Goal: Task Accomplishment & Management: Use online tool/utility

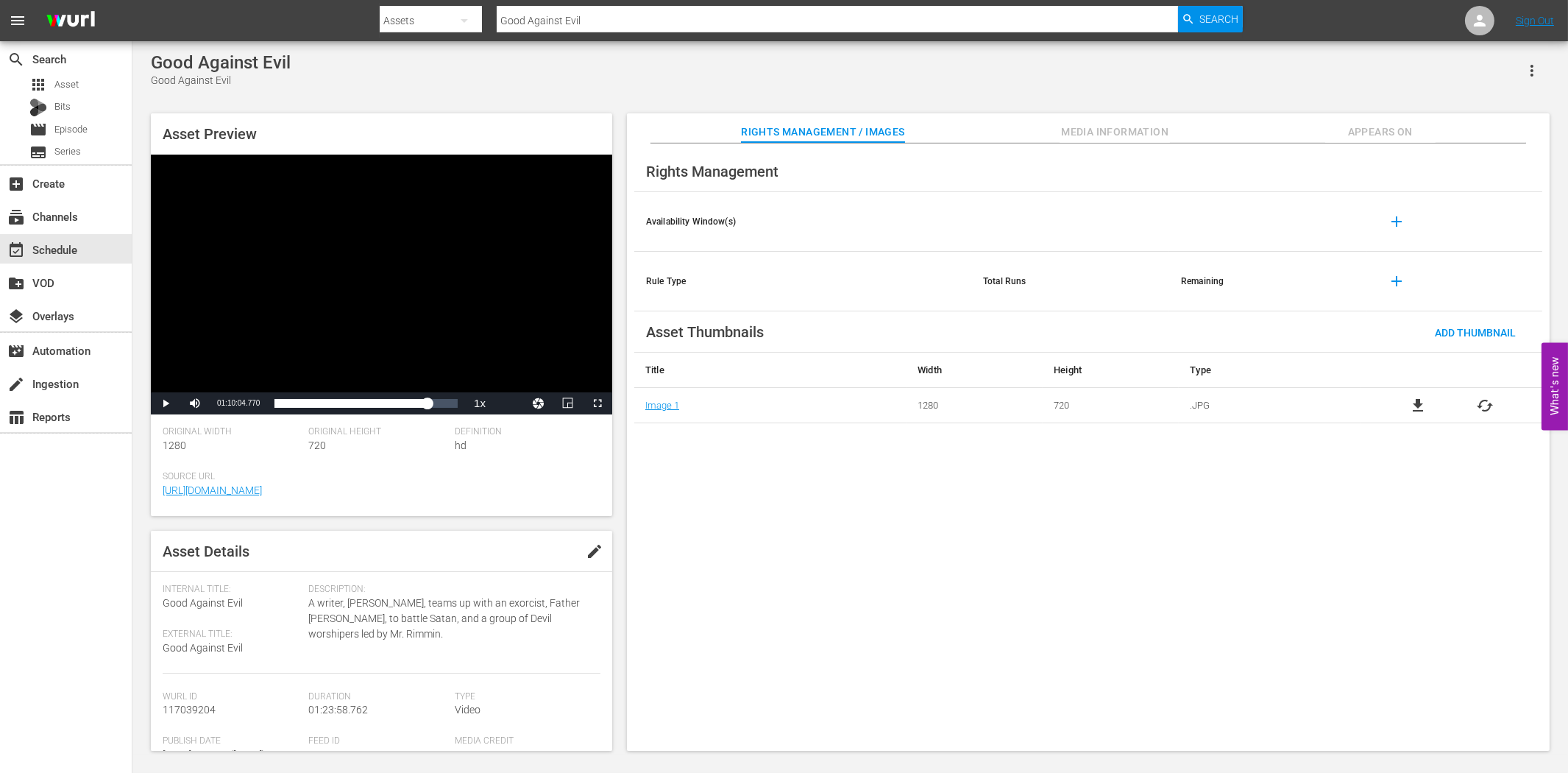
drag, startPoint x: 56, startPoint y: 502, endPoint x: 55, endPoint y: 460, distance: 42.0
click at [56, 501] on div "search Search apps Asset Bits movie Episode subtitles Series add_box Create sub…" at bounding box center [66, 427] width 133 height 773
click at [49, 381] on div "create Ingestion" at bounding box center [41, 381] width 82 height 13
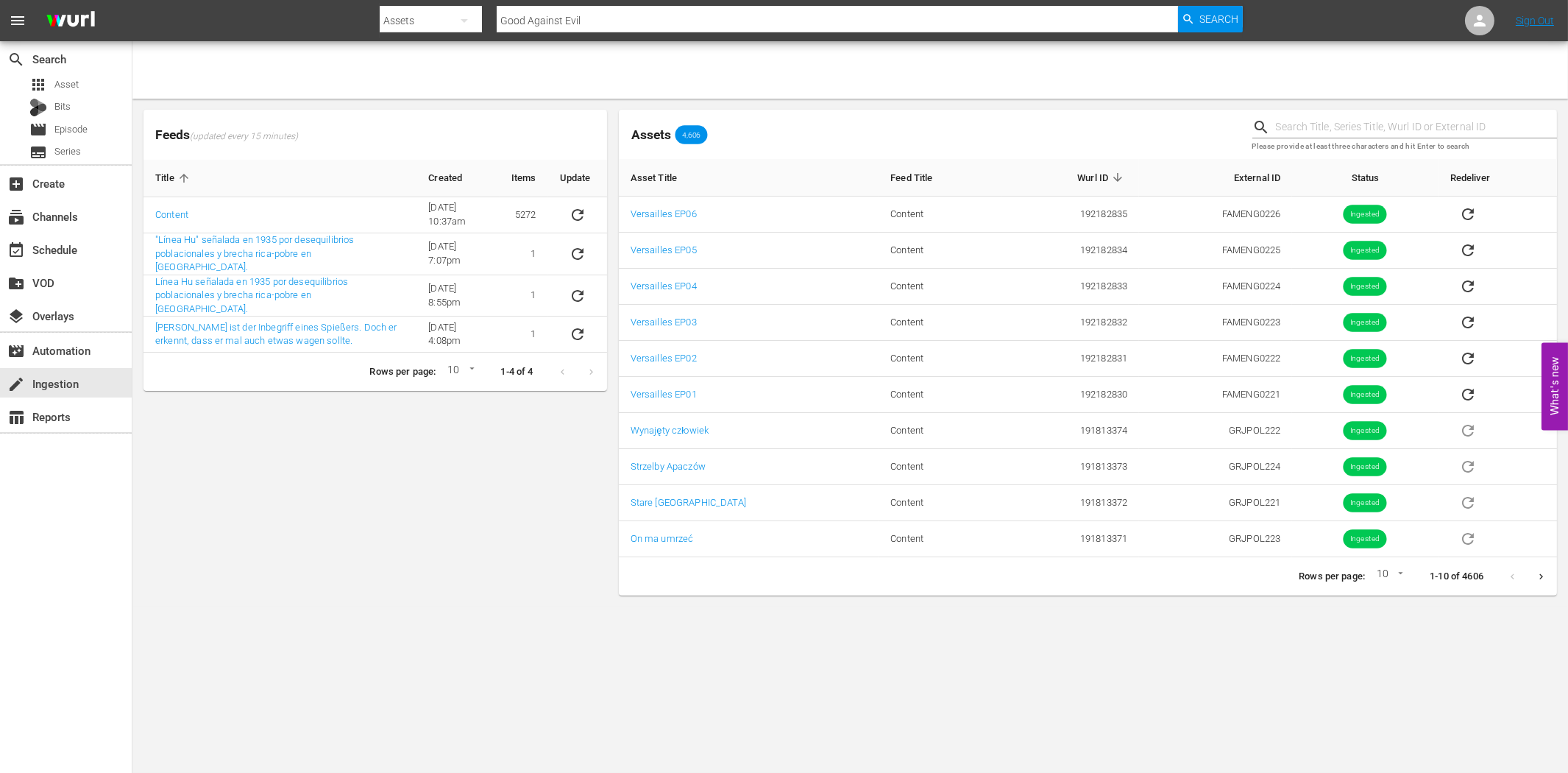
drag, startPoint x: 366, startPoint y: 495, endPoint x: 384, endPoint y: 492, distance: 18.2
click at [372, 495] on div "Feeds (updated every 15 minutes) Title Created Items Update Content 6/8/22 @ 10…" at bounding box center [376, 352] width 476 height 497
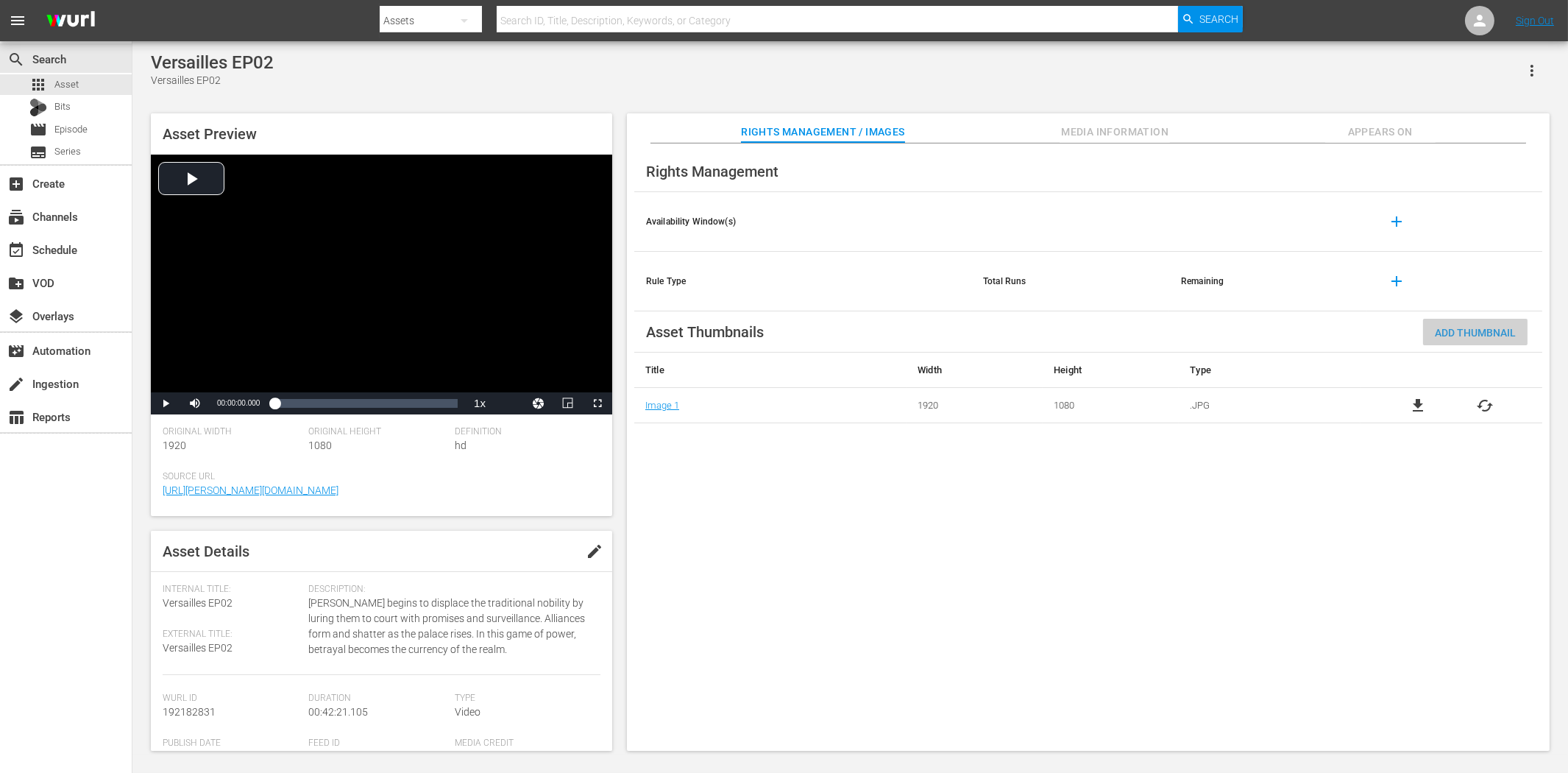
click at [1411, 337] on span "Add Thumbnail" at bounding box center [1475, 333] width 104 height 12
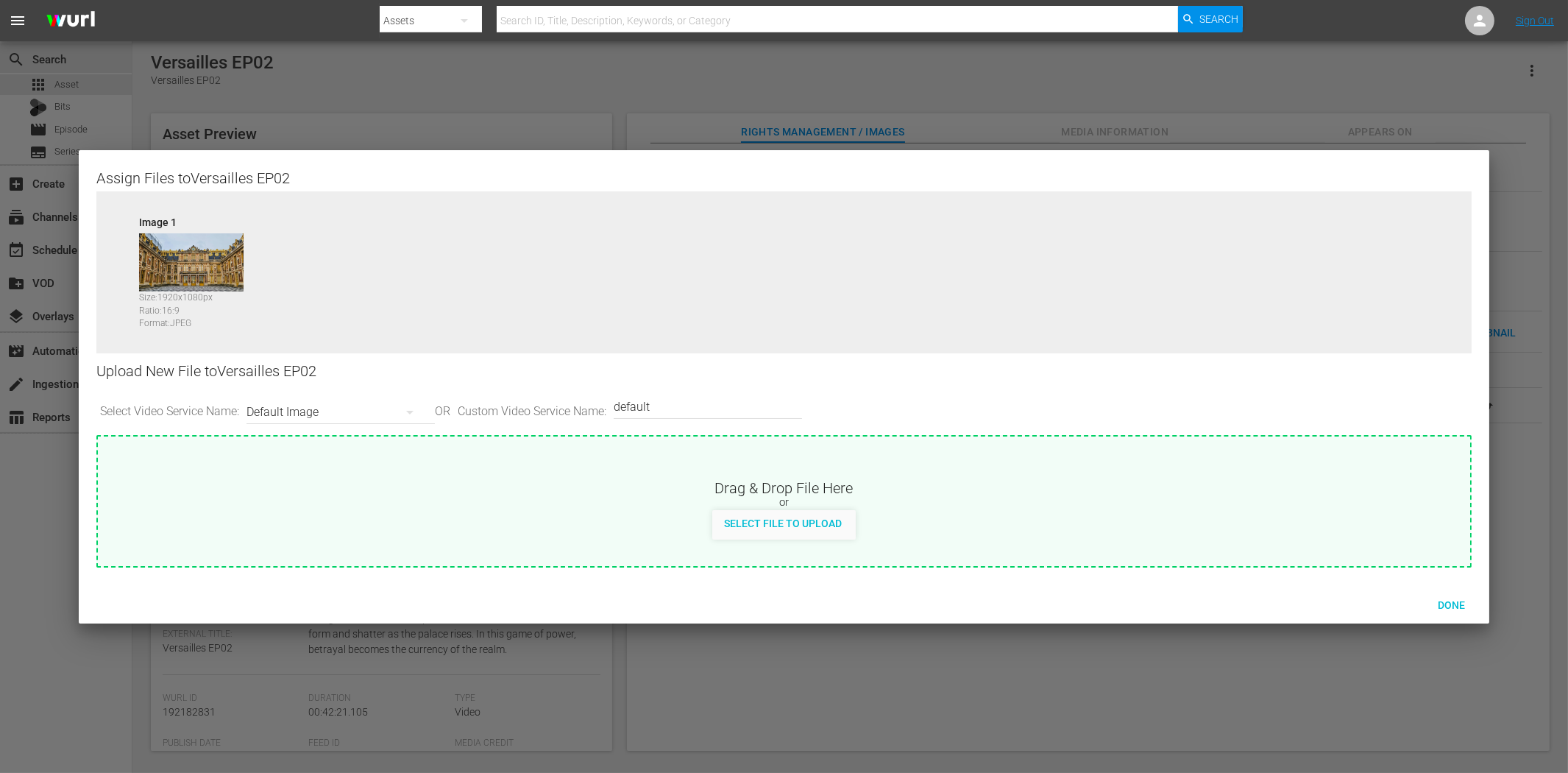
click at [317, 409] on div "Default Image" at bounding box center [337, 411] width 181 height 41
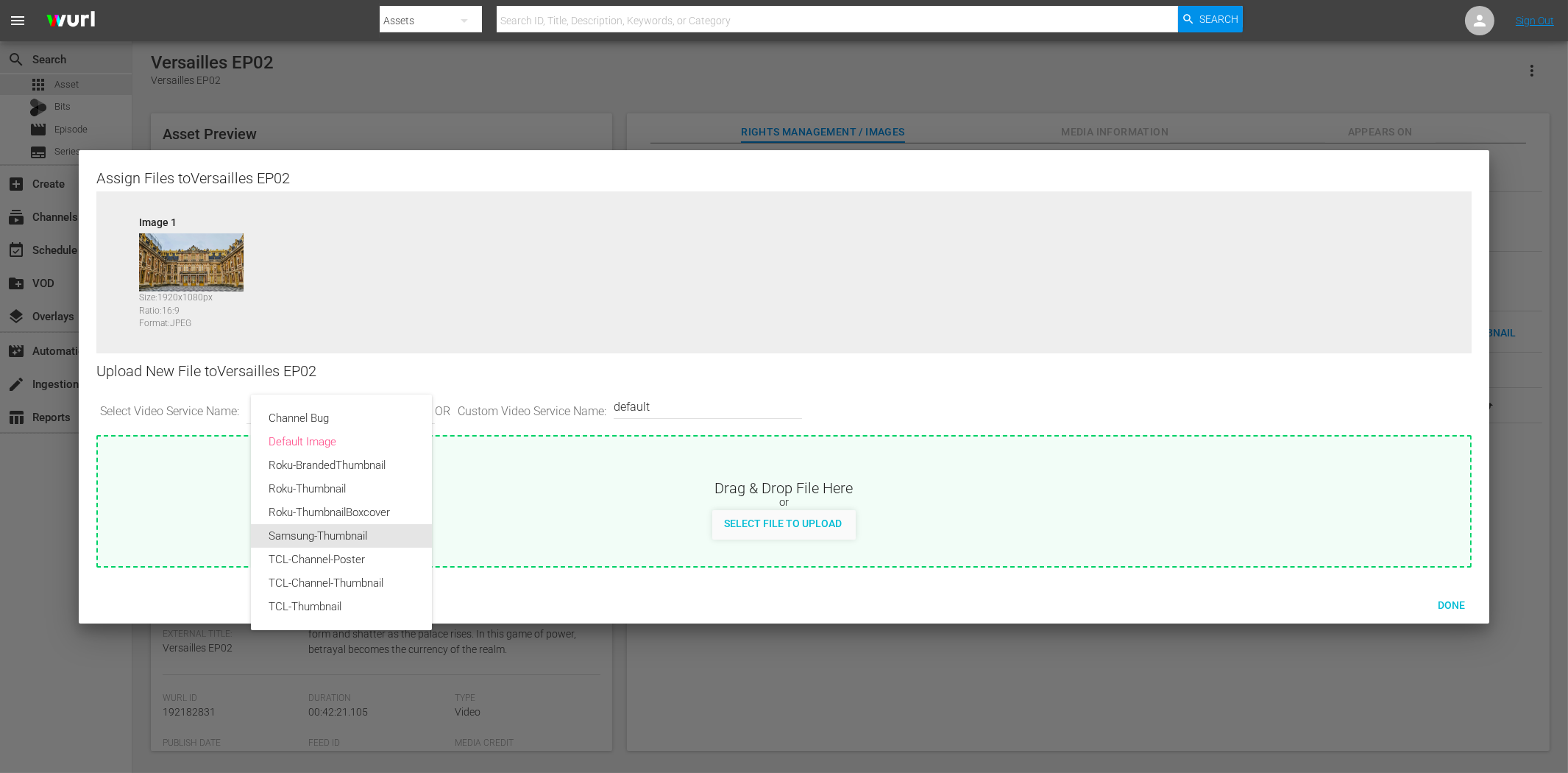
click at [313, 535] on div "Samsung-Thumbnail" at bounding box center [342, 535] width 146 height 23
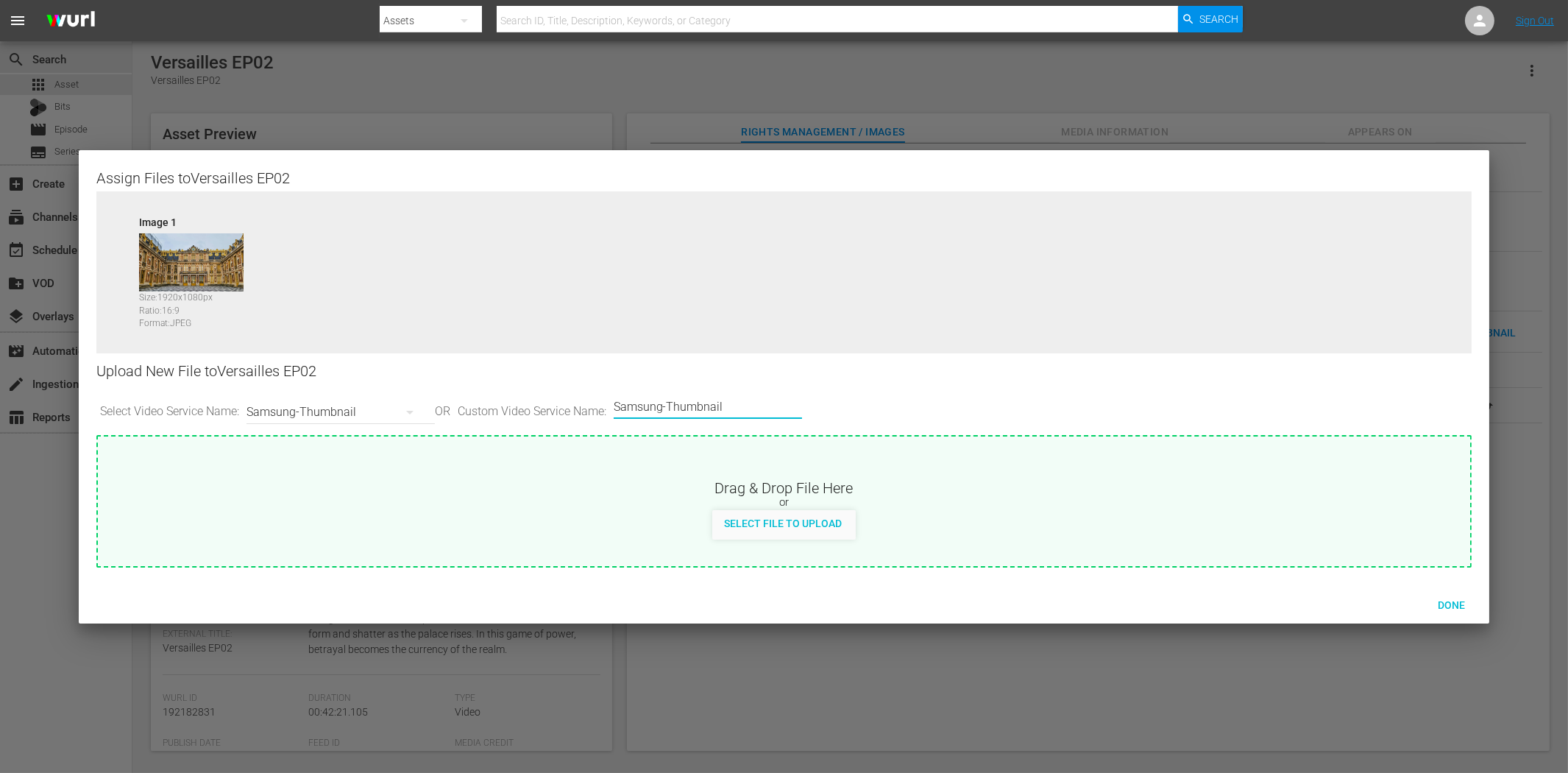
drag, startPoint x: 685, startPoint y: 406, endPoint x: 817, endPoint y: 403, distance: 132.0
click at [817, 403] on div "Select Video Service Name: Samsung-Thumbnail OR Custom Video Service Name: Cust…" at bounding box center [784, 412] width 1376 height 46
type input "Samsung-VOD"
click at [1411, 602] on span "Done" at bounding box center [1452, 605] width 51 height 12
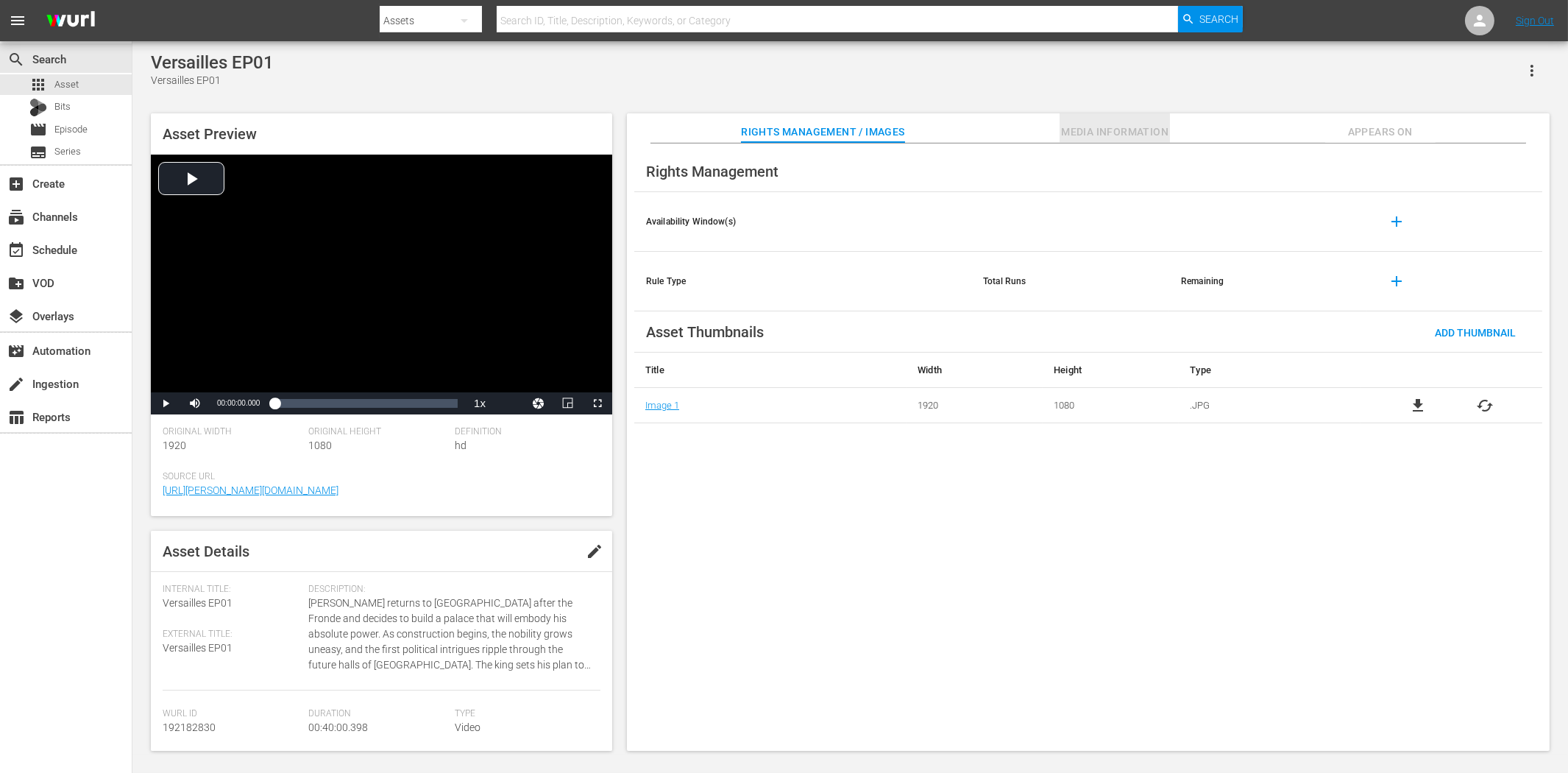
click at [1158, 128] on span "Media Information" at bounding box center [1114, 132] width 110 height 18
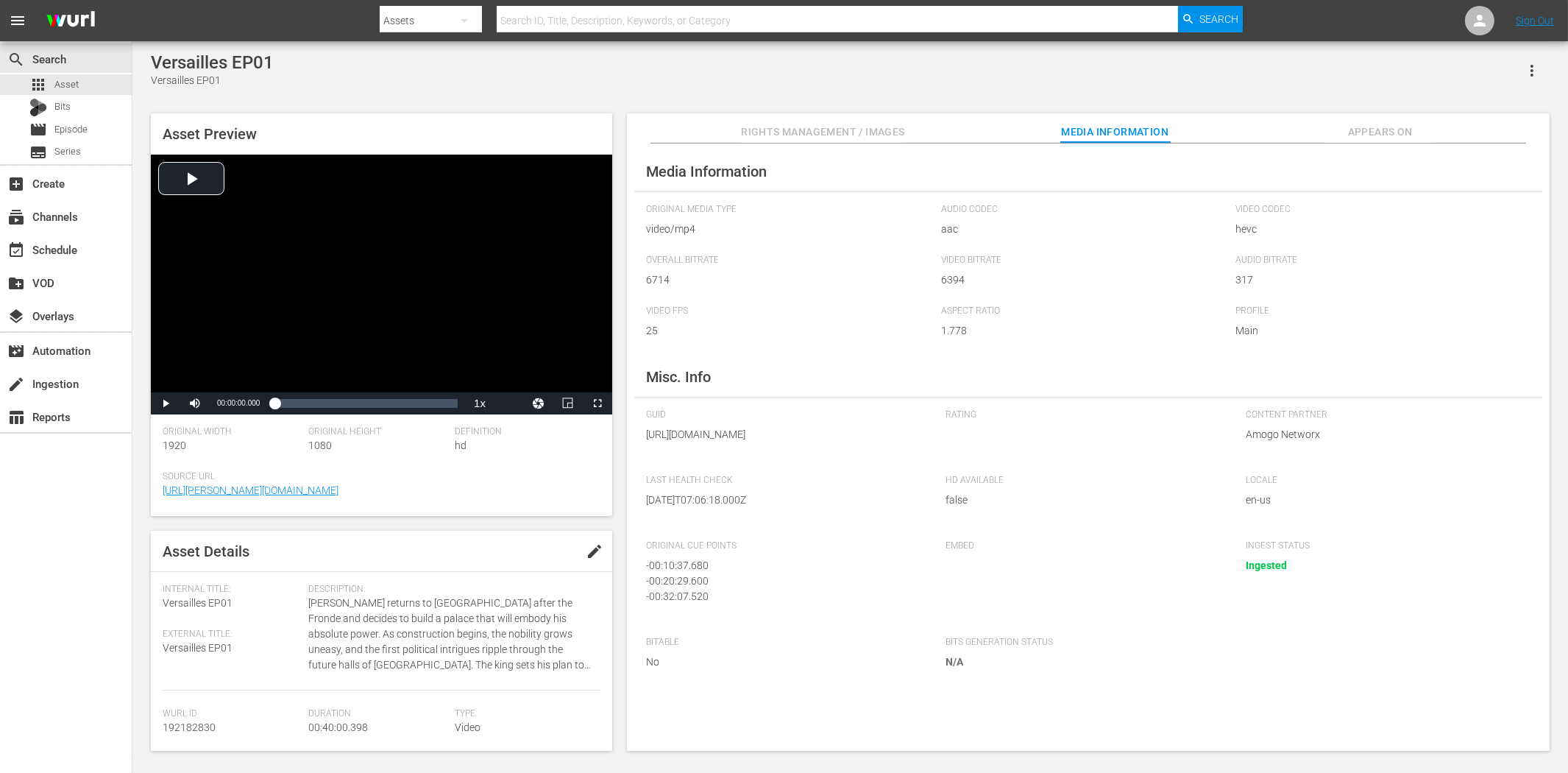
click at [889, 128] on span "Rights Management / Images" at bounding box center [823, 132] width 163 height 18
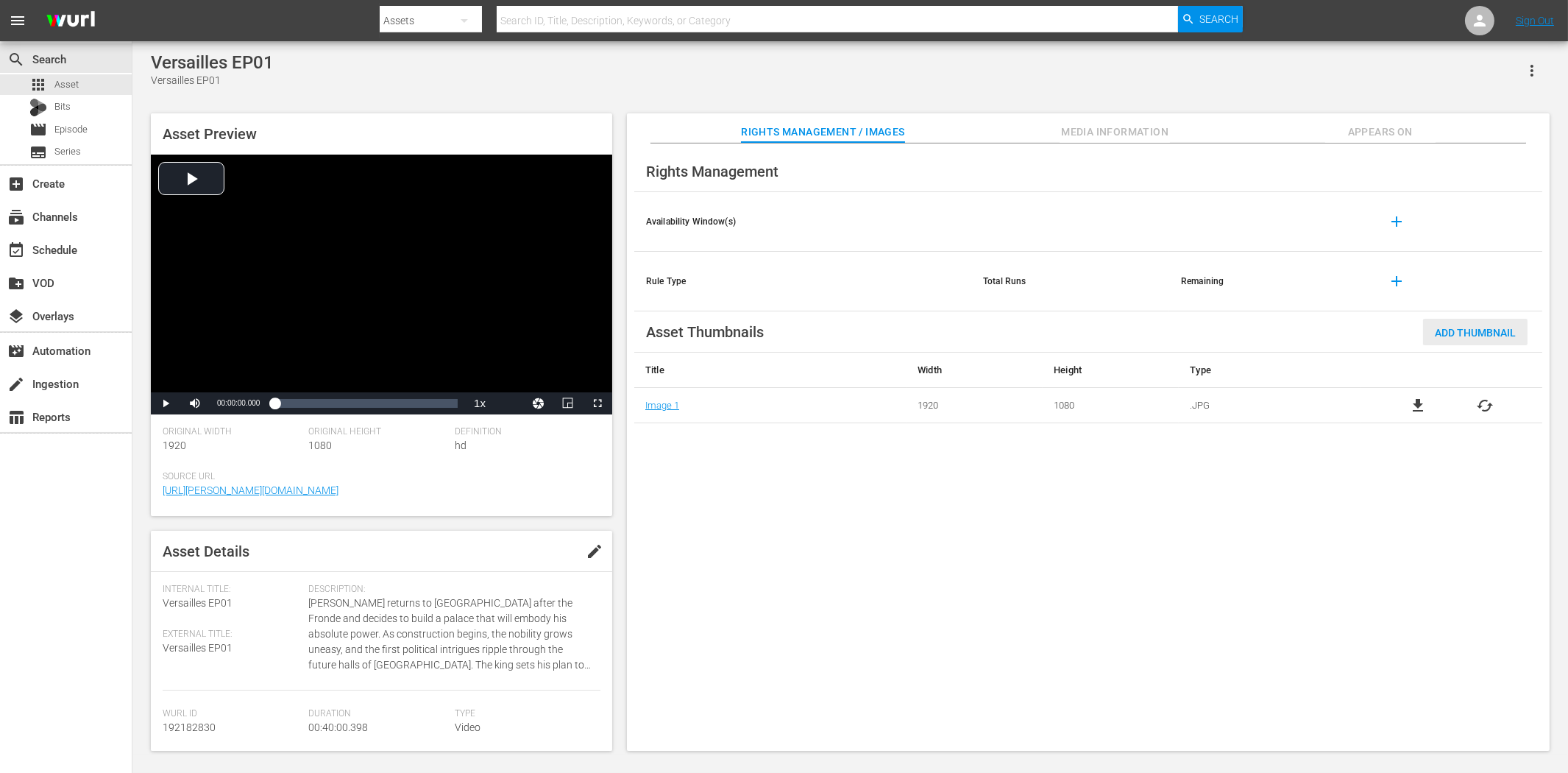
click at [1411, 334] on span "Add Thumbnail" at bounding box center [1475, 333] width 104 height 12
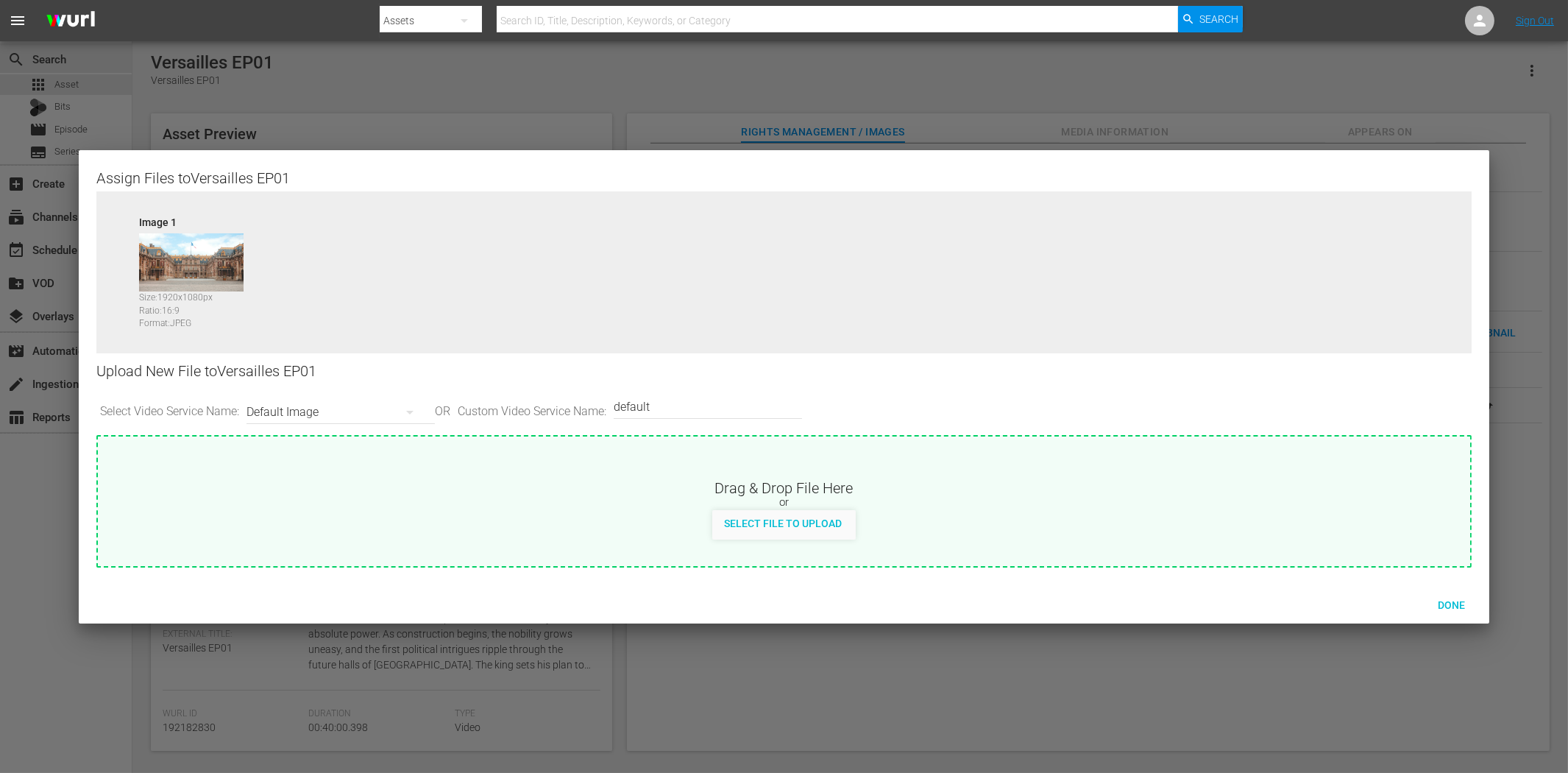
click at [319, 405] on div "Default Image" at bounding box center [337, 411] width 181 height 41
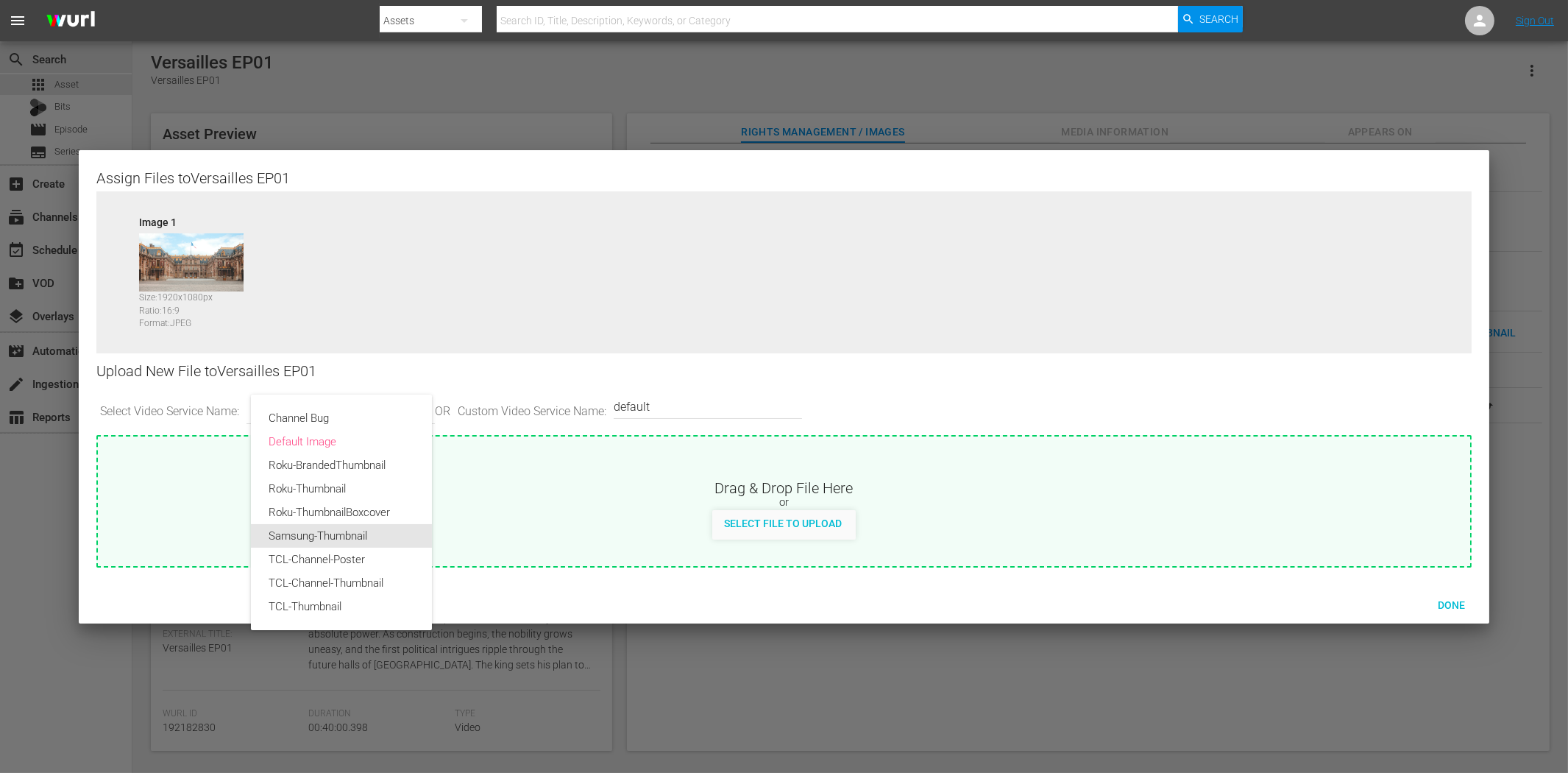
click at [320, 534] on div "Samsung-Thumbnail" at bounding box center [342, 535] width 146 height 23
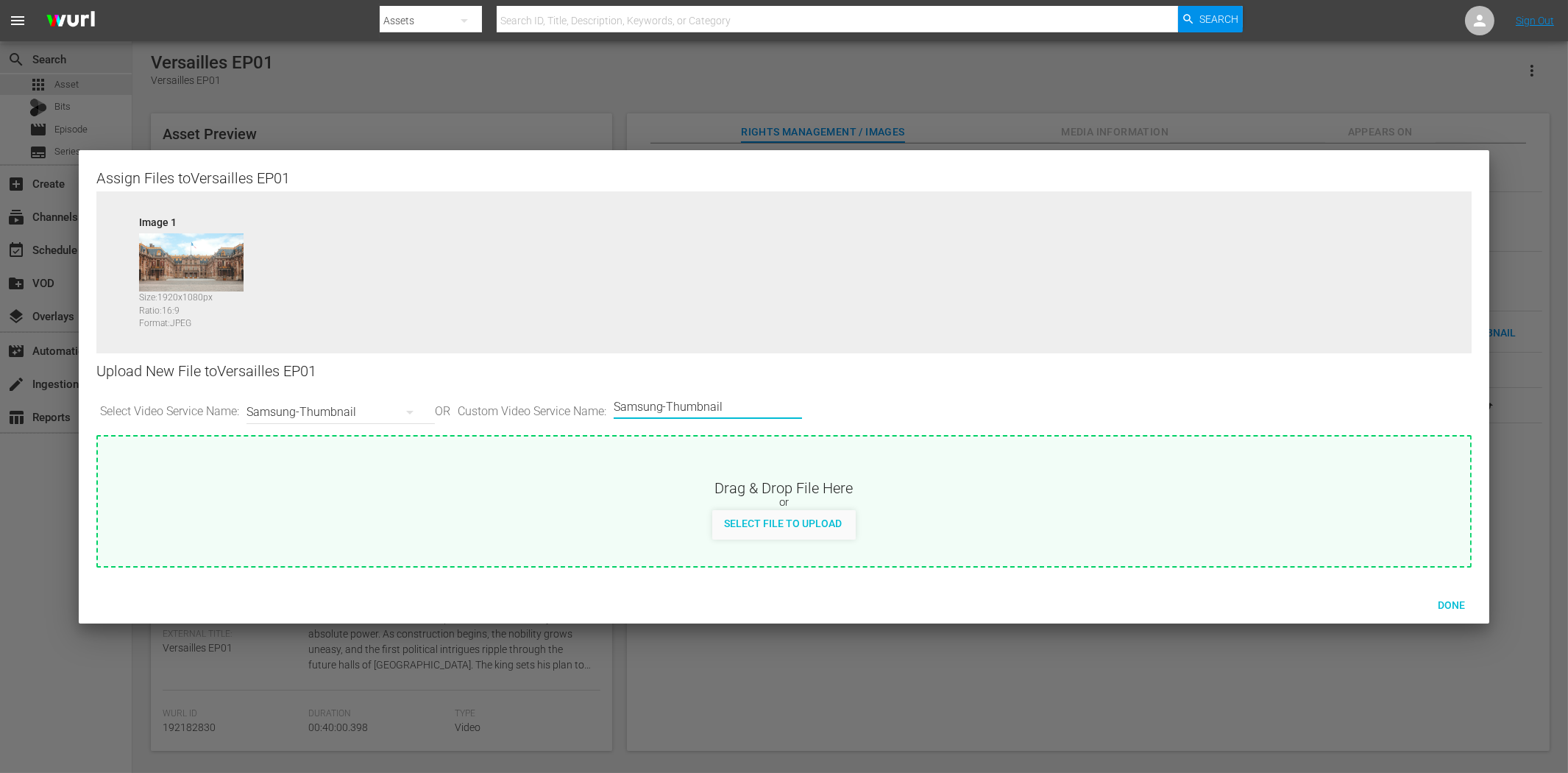
drag, startPoint x: 685, startPoint y: 408, endPoint x: 850, endPoint y: 416, distance: 165.2
click at [850, 416] on div "Select Video Service Name: Samsung-Thumbnail OR Custom Video Service Name: Cust…" at bounding box center [784, 412] width 1376 height 46
type input "Samsung-VOD"
click at [1411, 599] on span "Done" at bounding box center [1452, 605] width 51 height 12
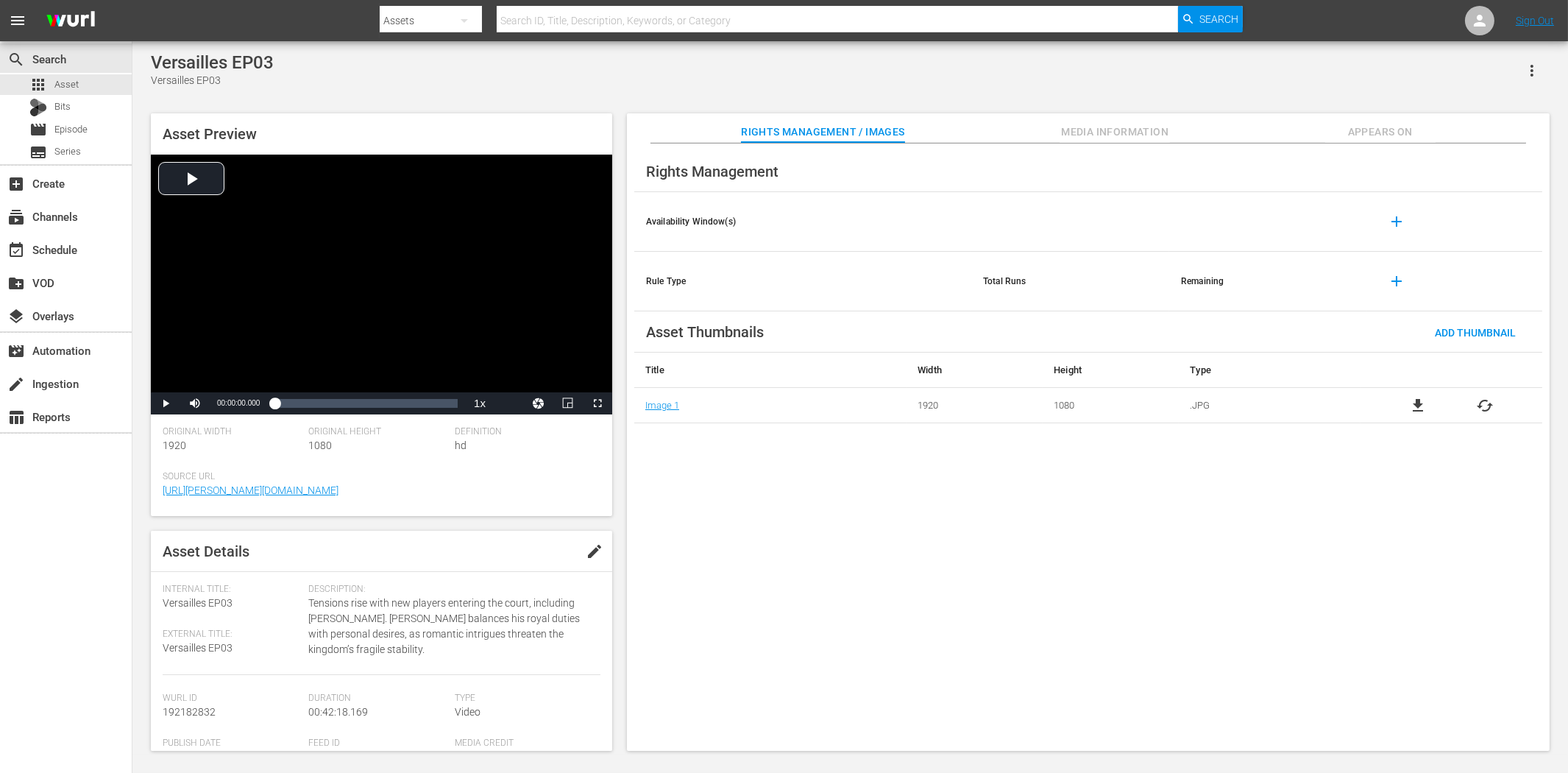
click at [1159, 134] on span "Media Information" at bounding box center [1114, 132] width 110 height 18
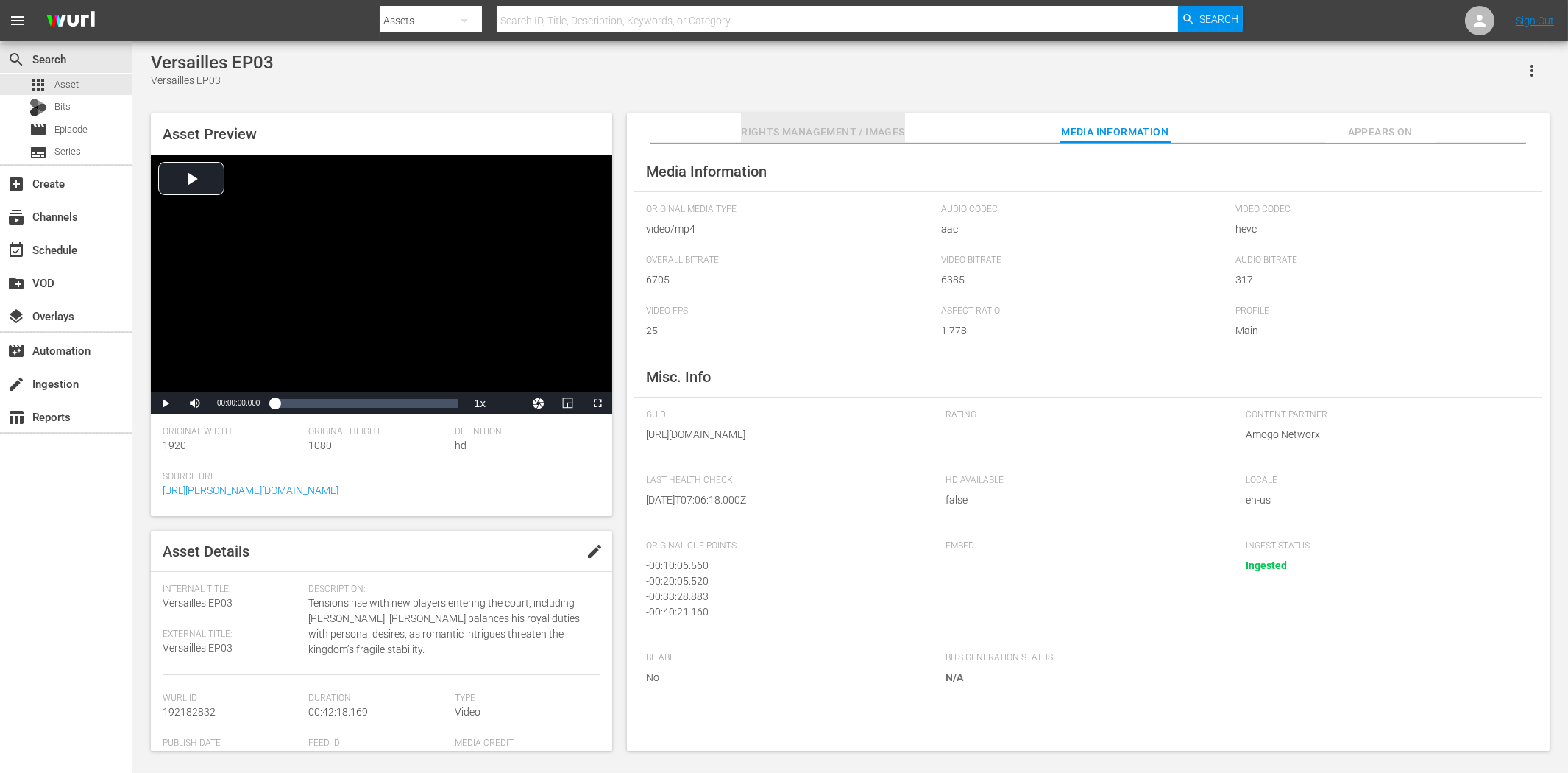
click at [850, 134] on span "Rights Management / Images" at bounding box center [823, 132] width 163 height 18
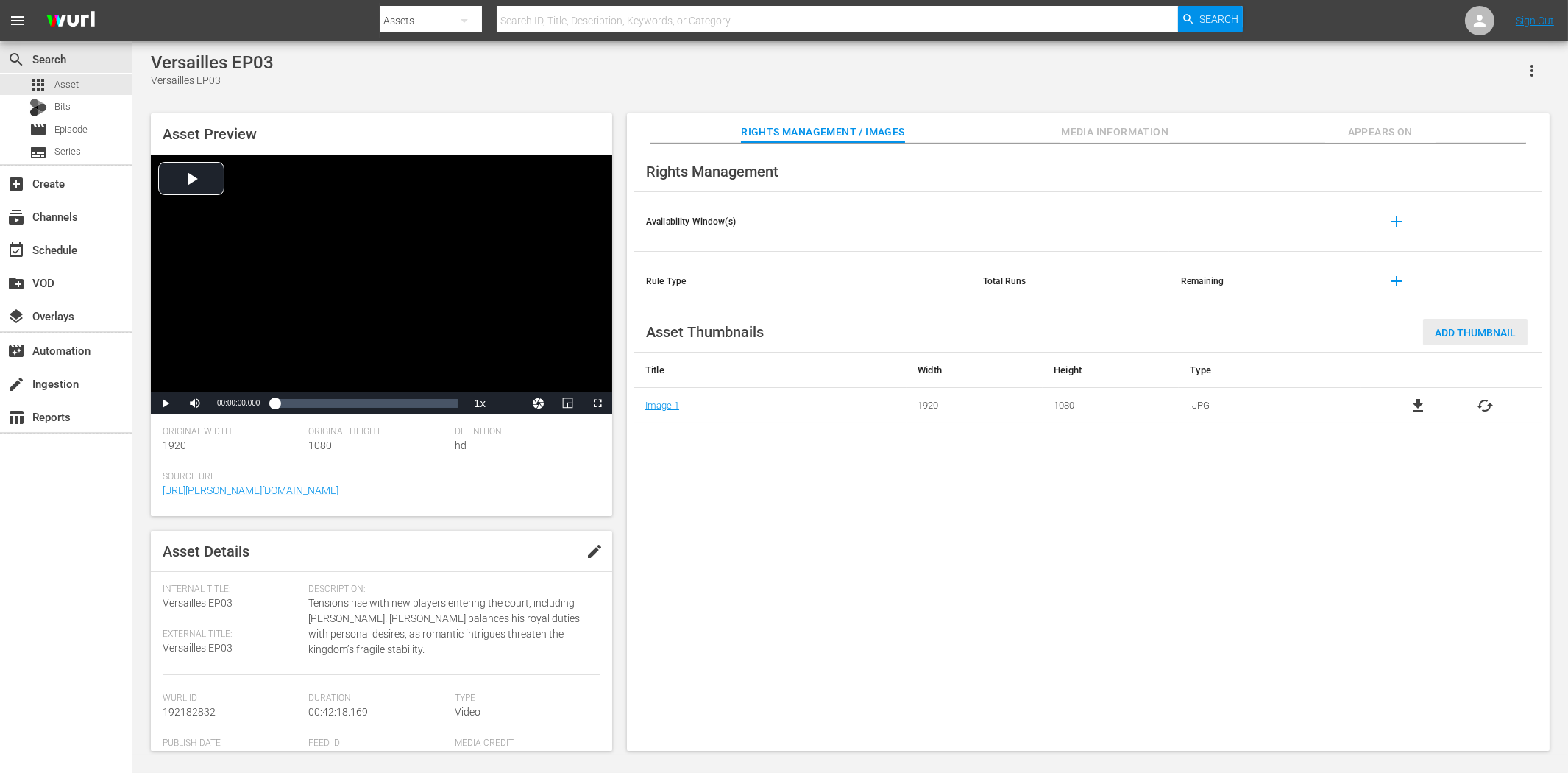
click at [1411, 333] on span "Add Thumbnail" at bounding box center [1475, 333] width 104 height 12
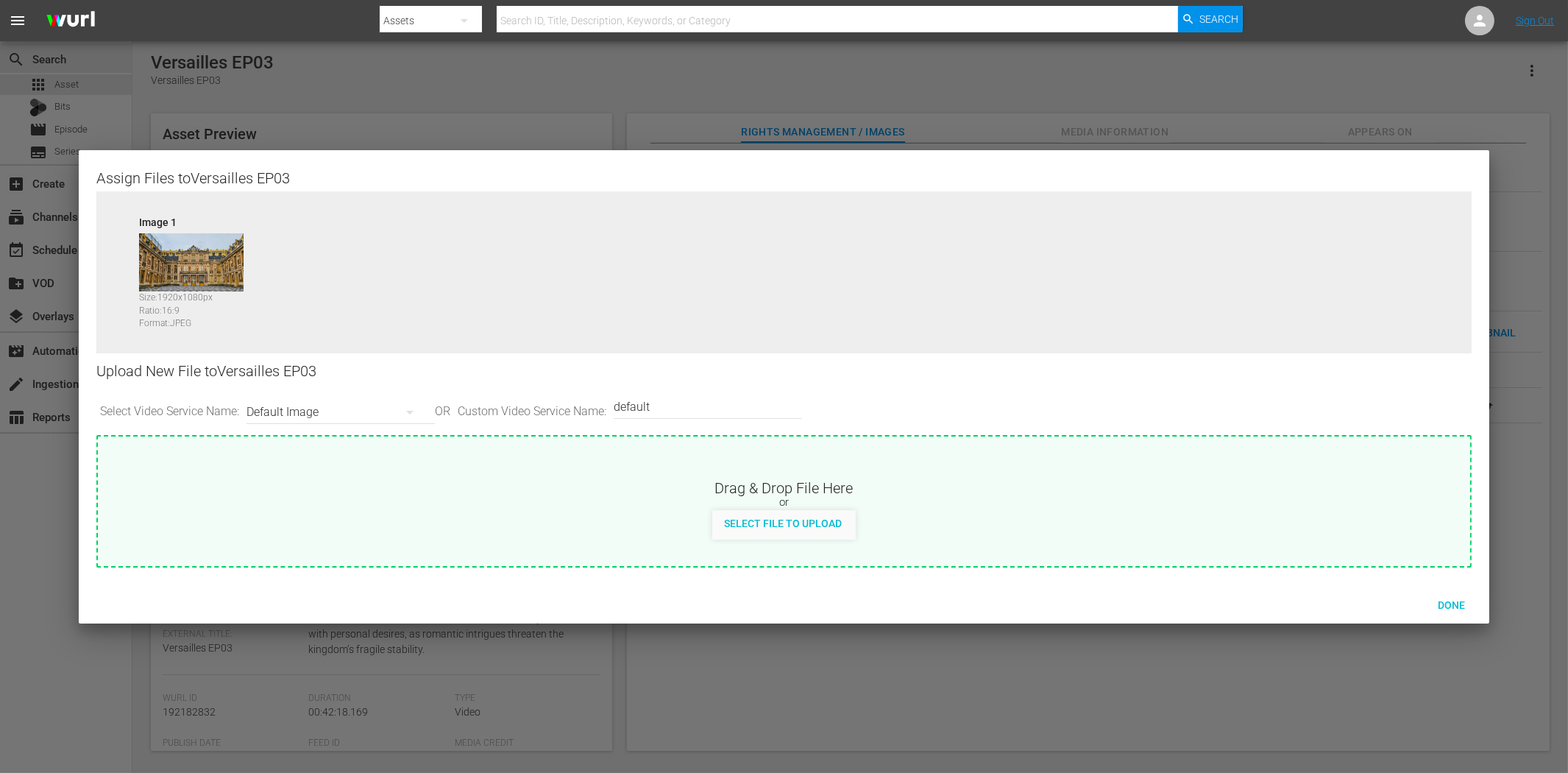
click at [319, 413] on div "Default Image" at bounding box center [337, 411] width 181 height 41
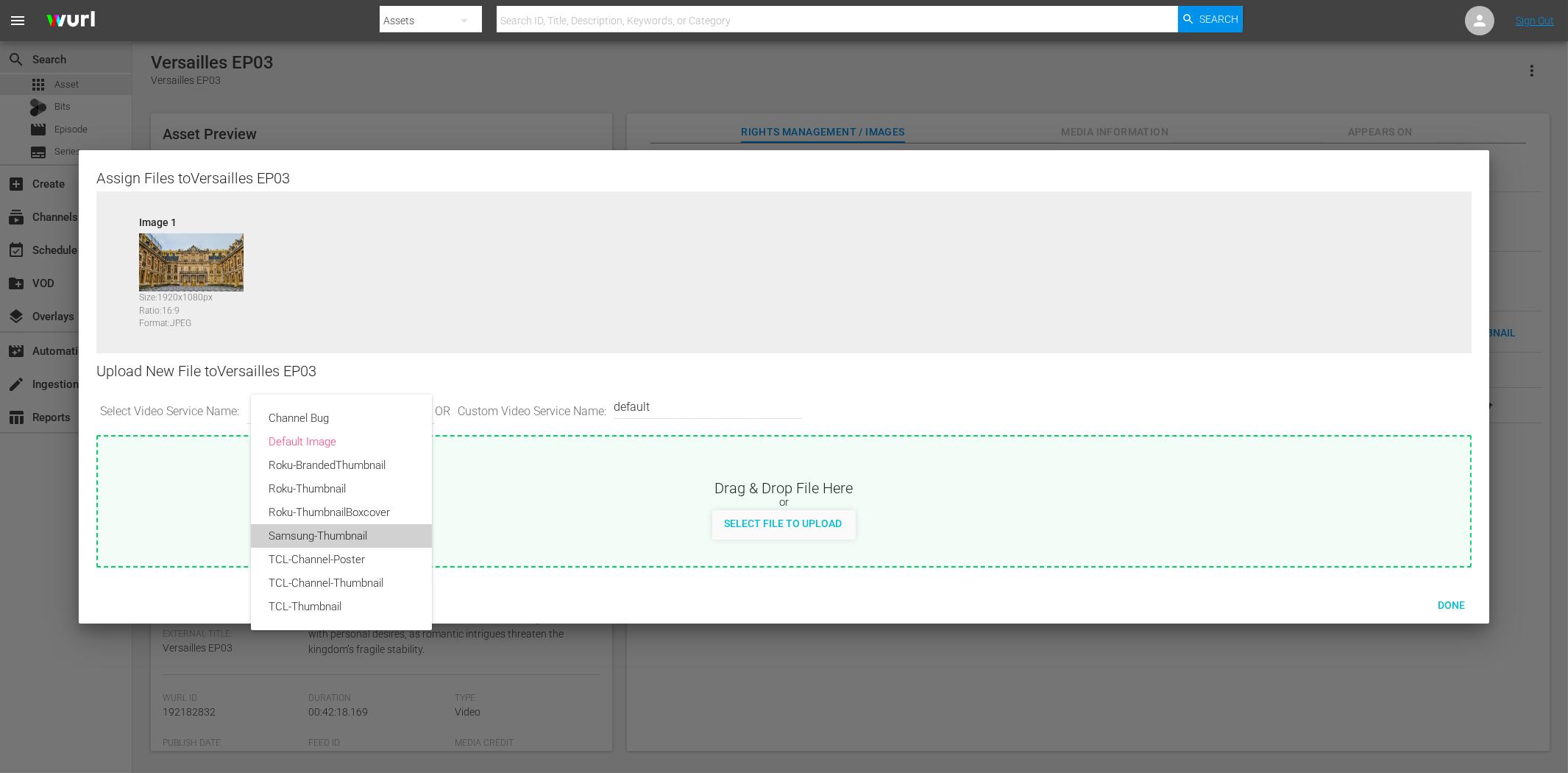
click at [312, 540] on div "Samsung-Thumbnail" at bounding box center [342, 535] width 146 height 23
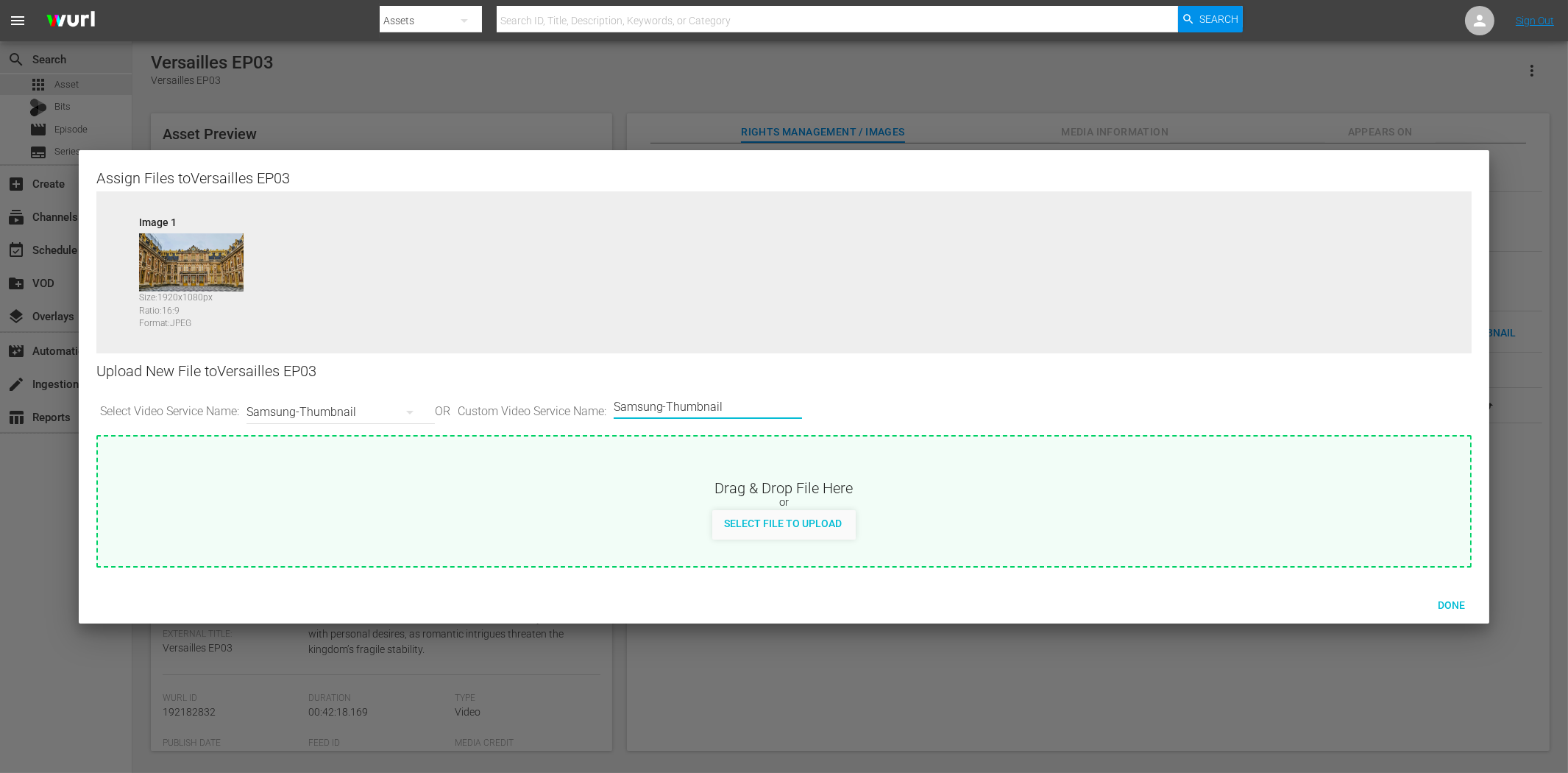
drag, startPoint x: 681, startPoint y: 405, endPoint x: 864, endPoint y: 410, distance: 183.1
click at [864, 410] on div "Select Video Service Name: Samsung-Thumbnail OR Custom Video Service Name: Cust…" at bounding box center [784, 412] width 1376 height 46
type input "Samsung-VOD"
click at [1411, 603] on span "Done" at bounding box center [1452, 605] width 51 height 12
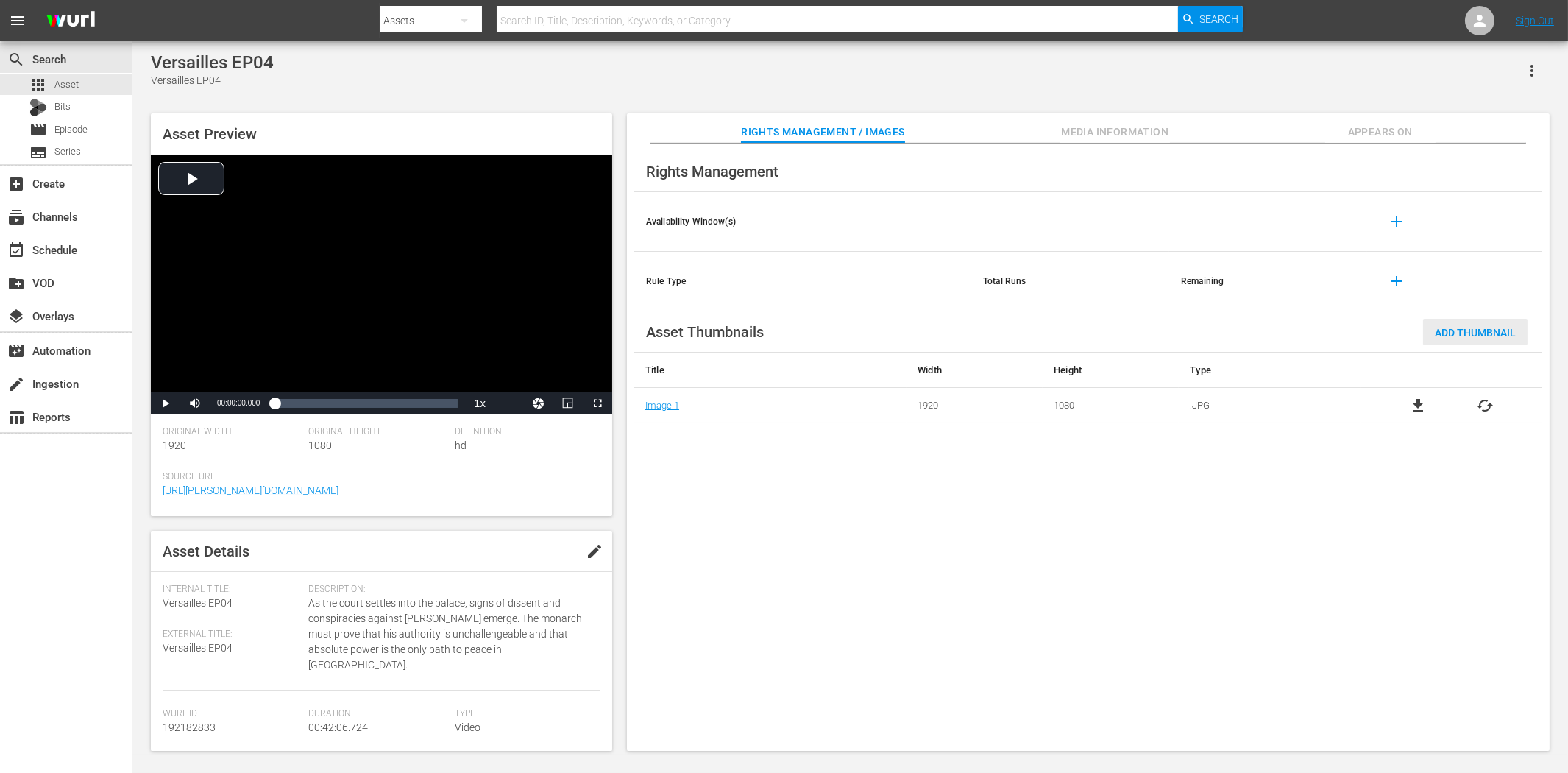
click at [1411, 333] on span "Add Thumbnail" at bounding box center [1475, 333] width 104 height 12
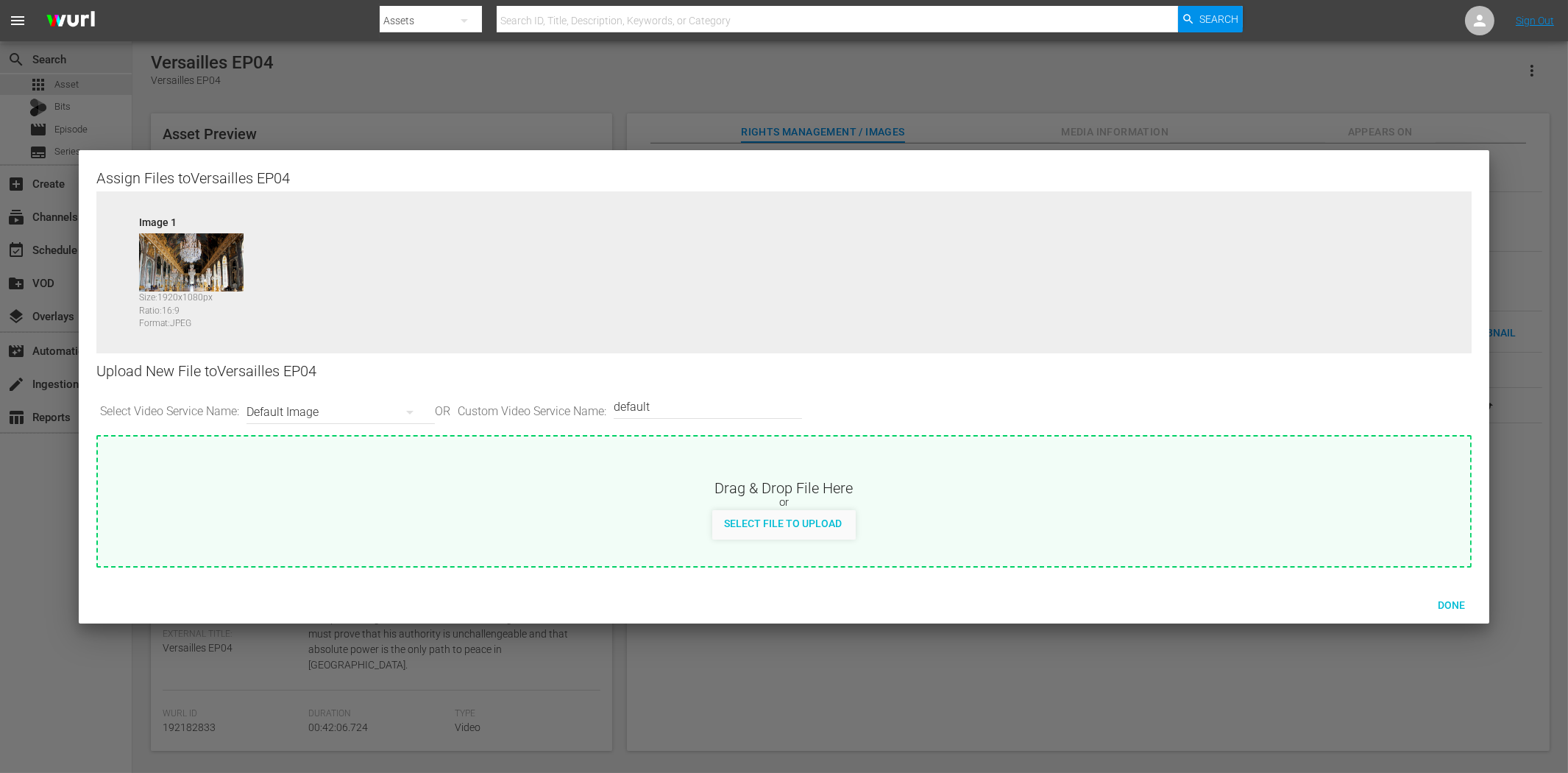
click at [310, 403] on div "Default Image" at bounding box center [337, 411] width 181 height 41
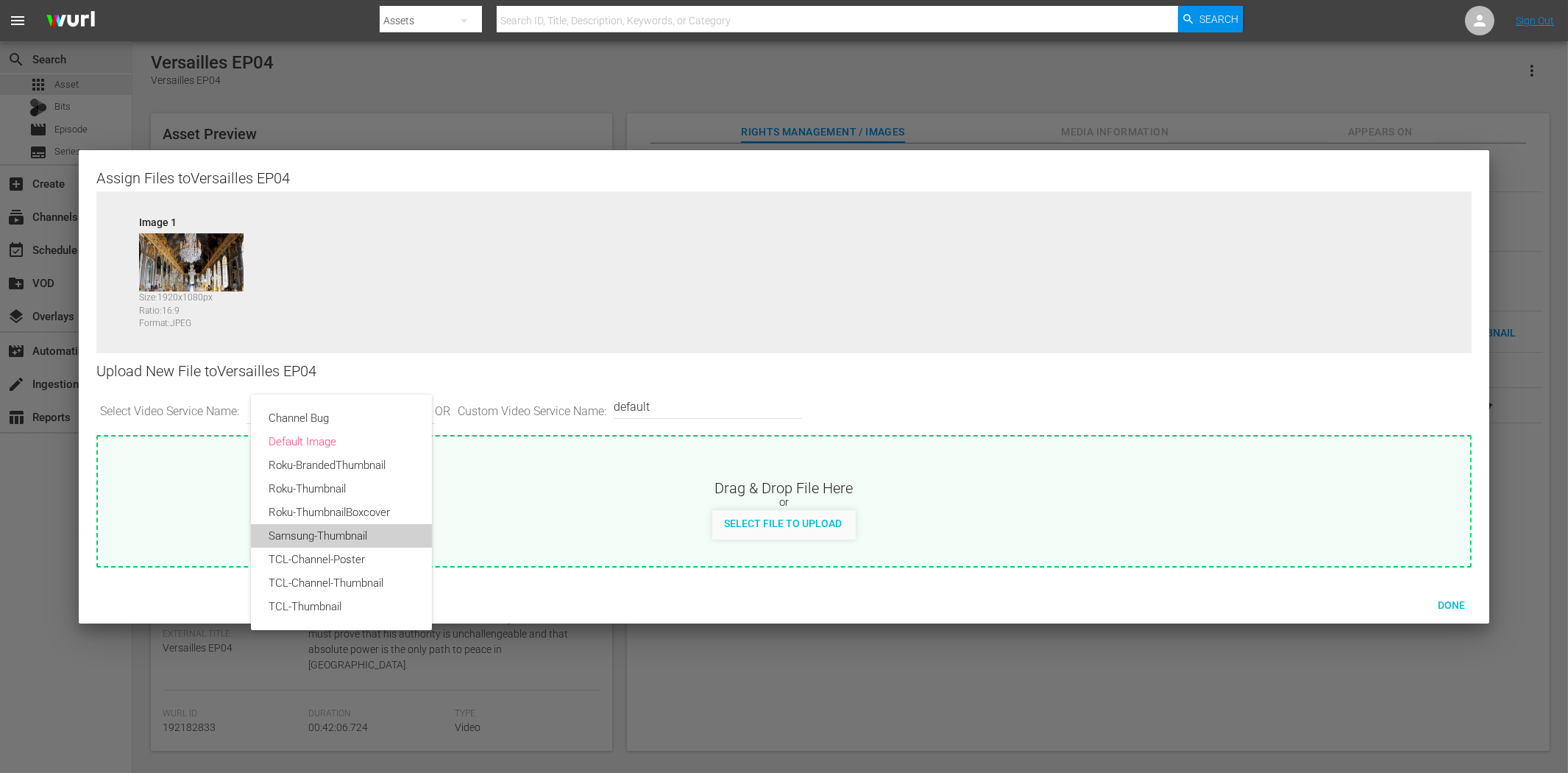
click at [307, 534] on div "Samsung-Thumbnail" at bounding box center [342, 535] width 146 height 23
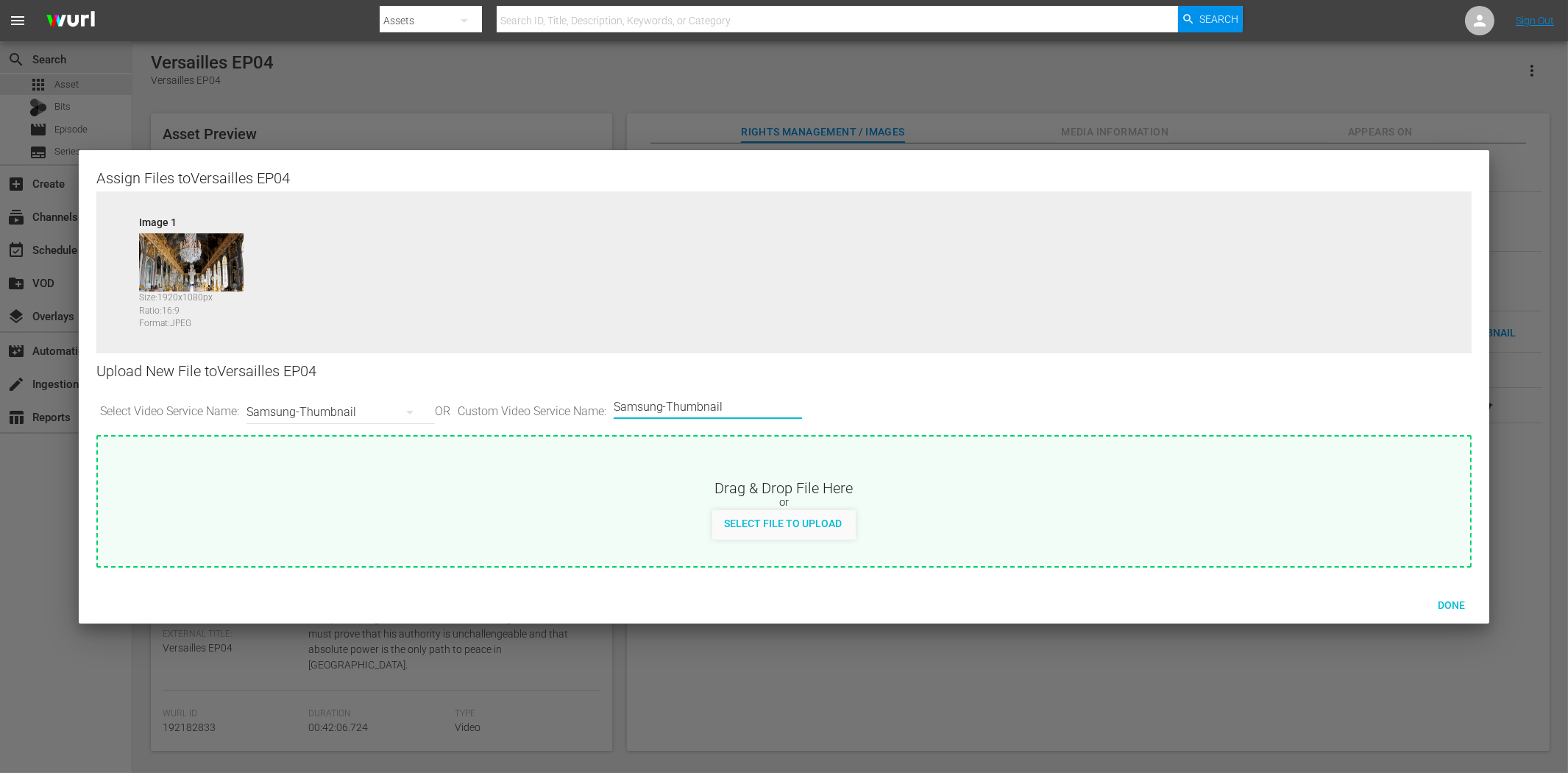
drag, startPoint x: 683, startPoint y: 403, endPoint x: 903, endPoint y: 405, distance: 220.0
click at [903, 405] on div "Select Video Service Name: Samsung-Thumbnail OR Custom Video Service Name: Cust…" at bounding box center [784, 412] width 1376 height 46
type input "Samsung-VOD"
click at [1411, 608] on span "Done" at bounding box center [1452, 605] width 51 height 12
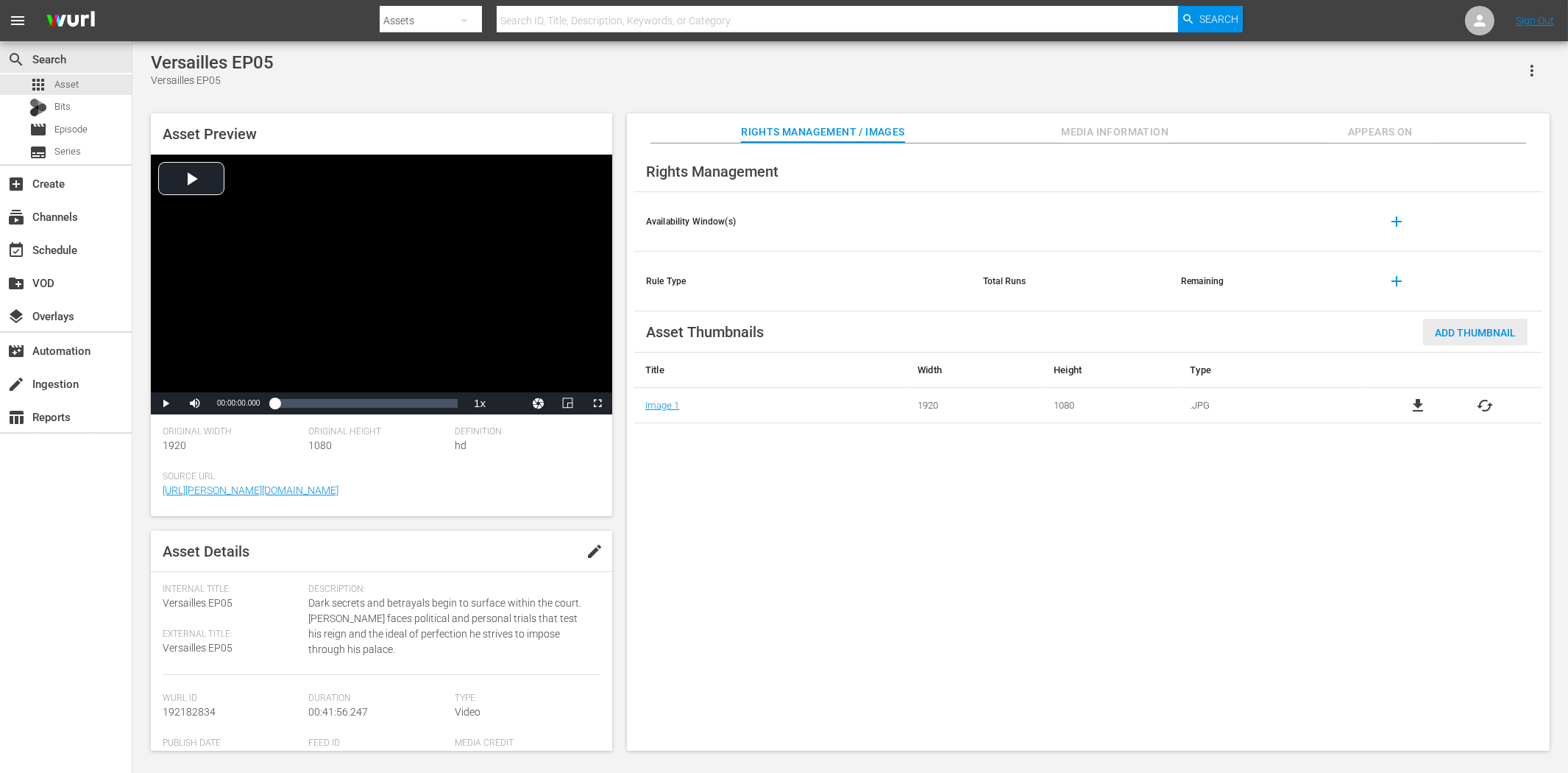
click at [1411, 340] on div "Add Thumbnail" at bounding box center [1475, 331] width 104 height 27
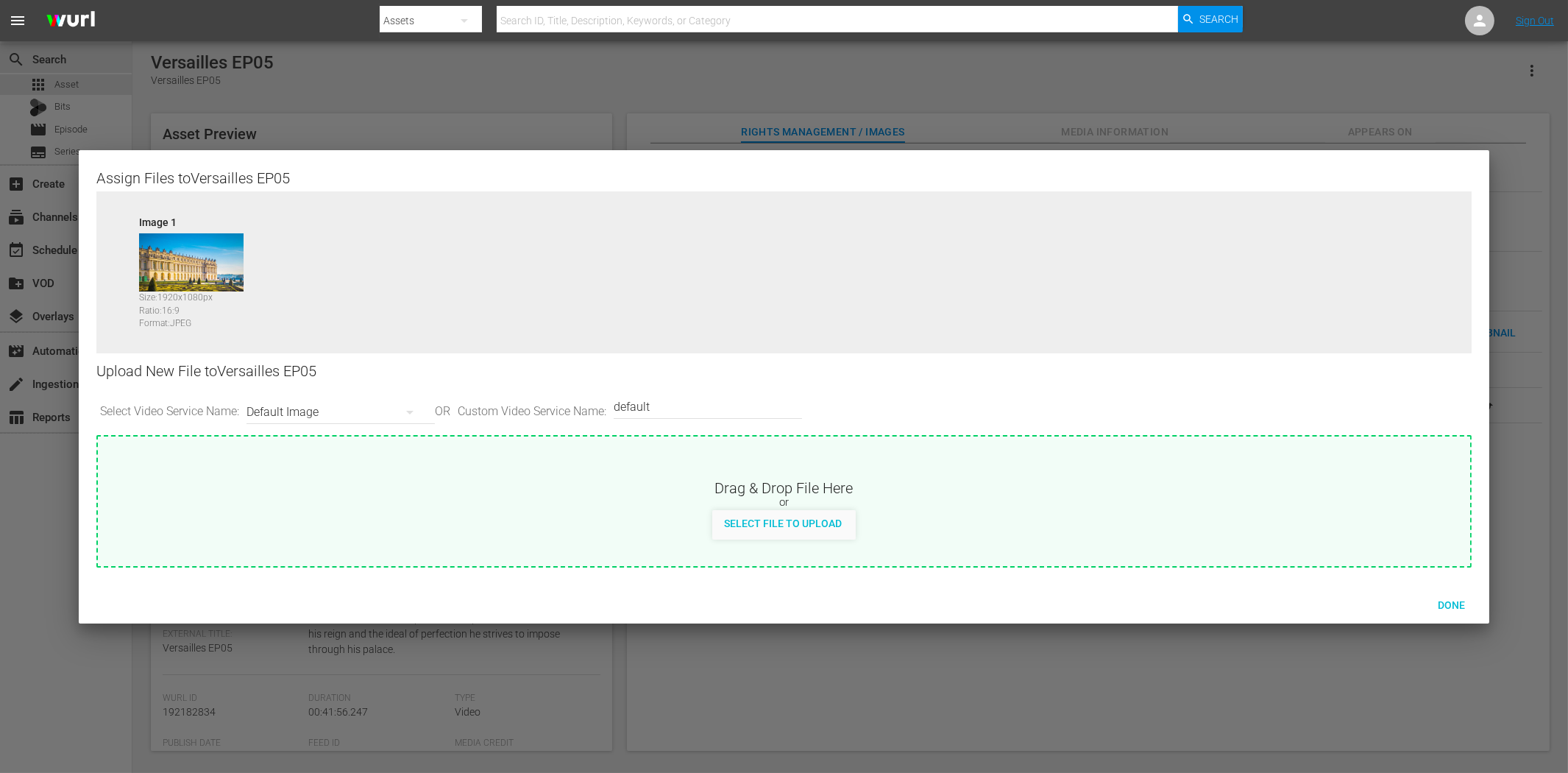
click at [341, 414] on div "Default Image" at bounding box center [337, 411] width 181 height 41
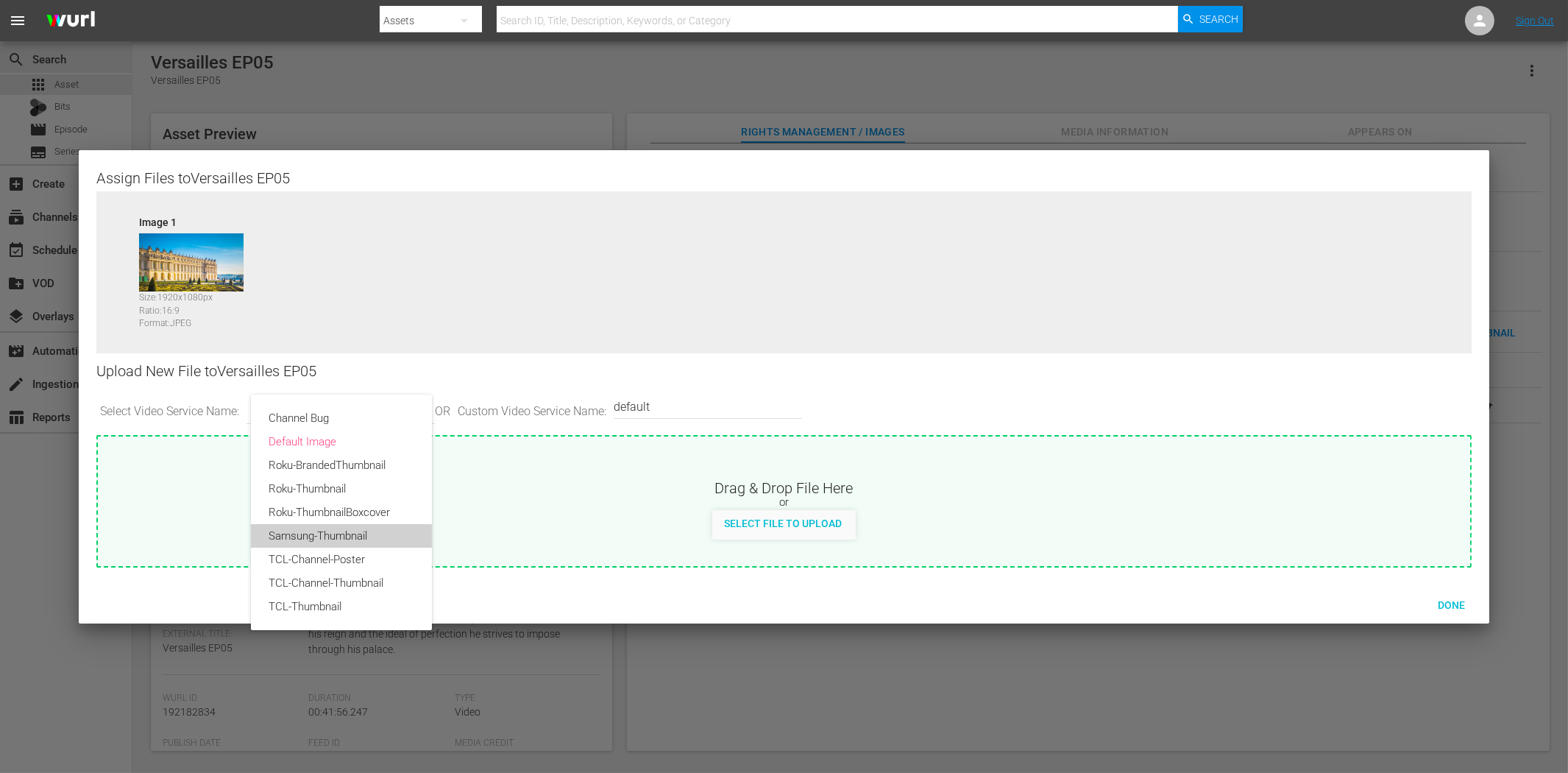
click at [341, 538] on div "Samsung-Thumbnail" at bounding box center [342, 535] width 146 height 23
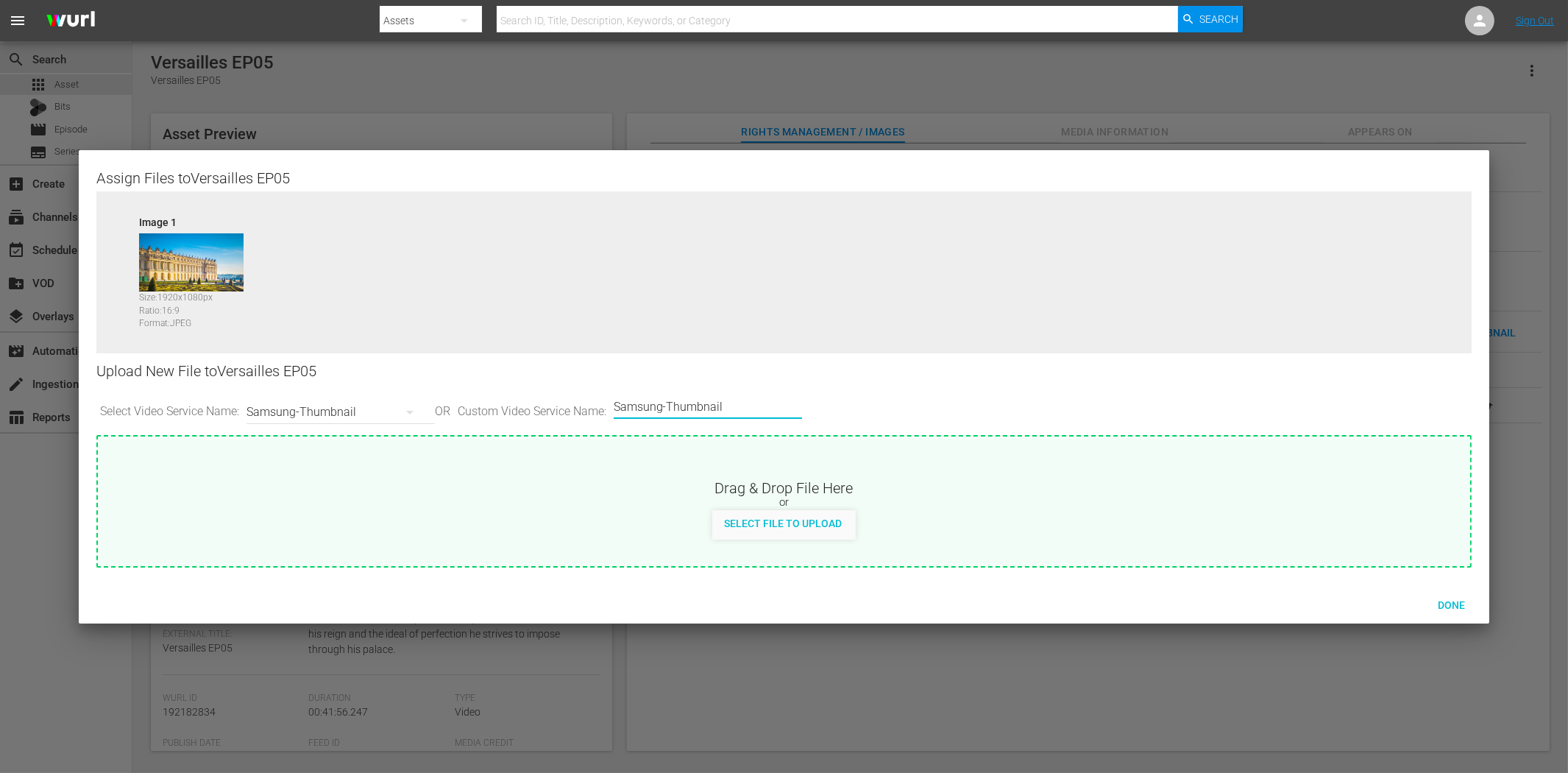
drag, startPoint x: 685, startPoint y: 409, endPoint x: 911, endPoint y: 429, distance: 226.9
click at [911, 429] on div "Select Video Service Name: Samsung-Thumbnail OR Custom Video Service Name: Cust…" at bounding box center [784, 412] width 1376 height 46
type input "Samsung-VOD"
click at [1411, 606] on span "Done" at bounding box center [1452, 605] width 51 height 12
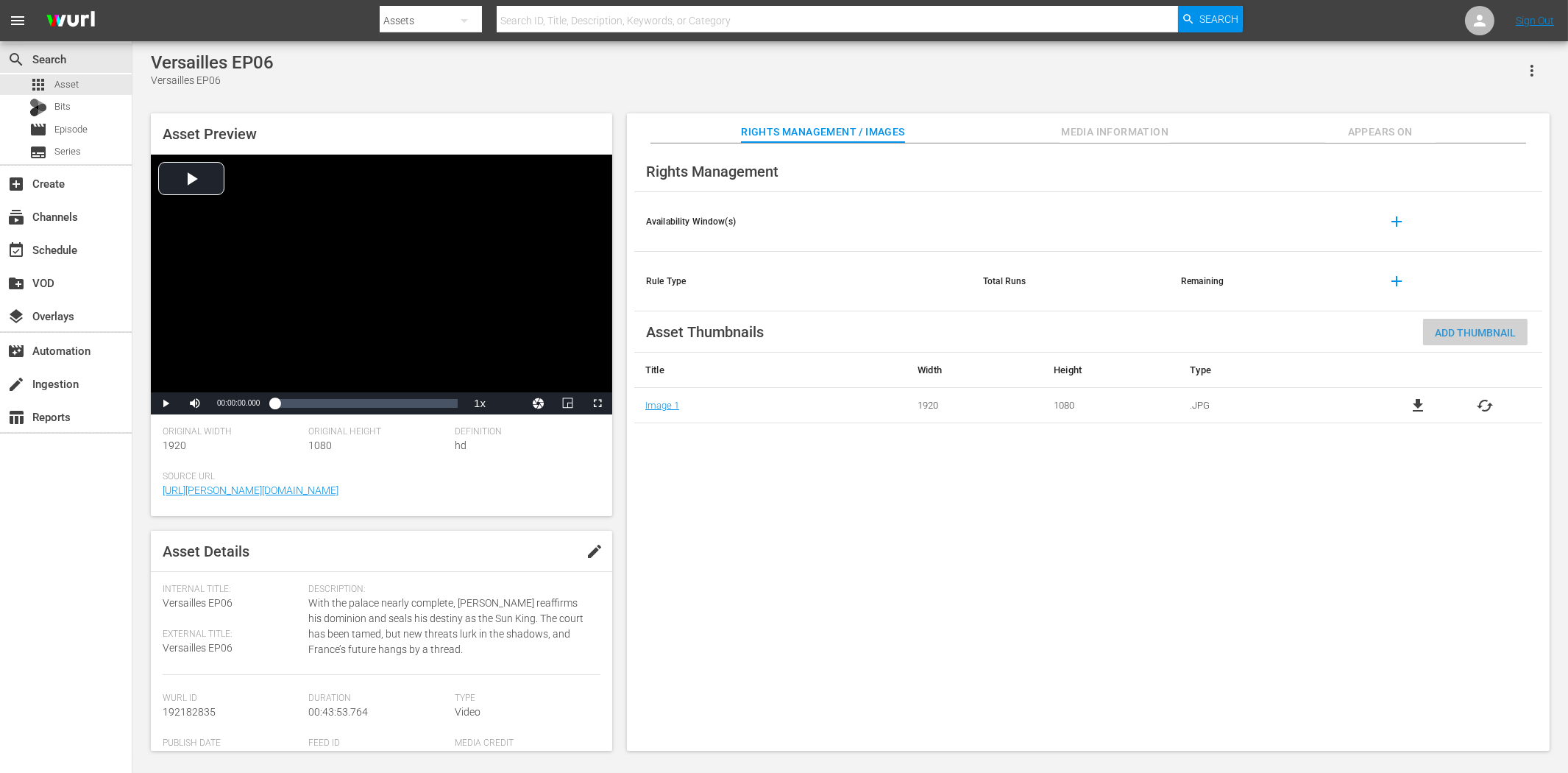
click at [1411, 337] on span "Add Thumbnail" at bounding box center [1475, 333] width 104 height 12
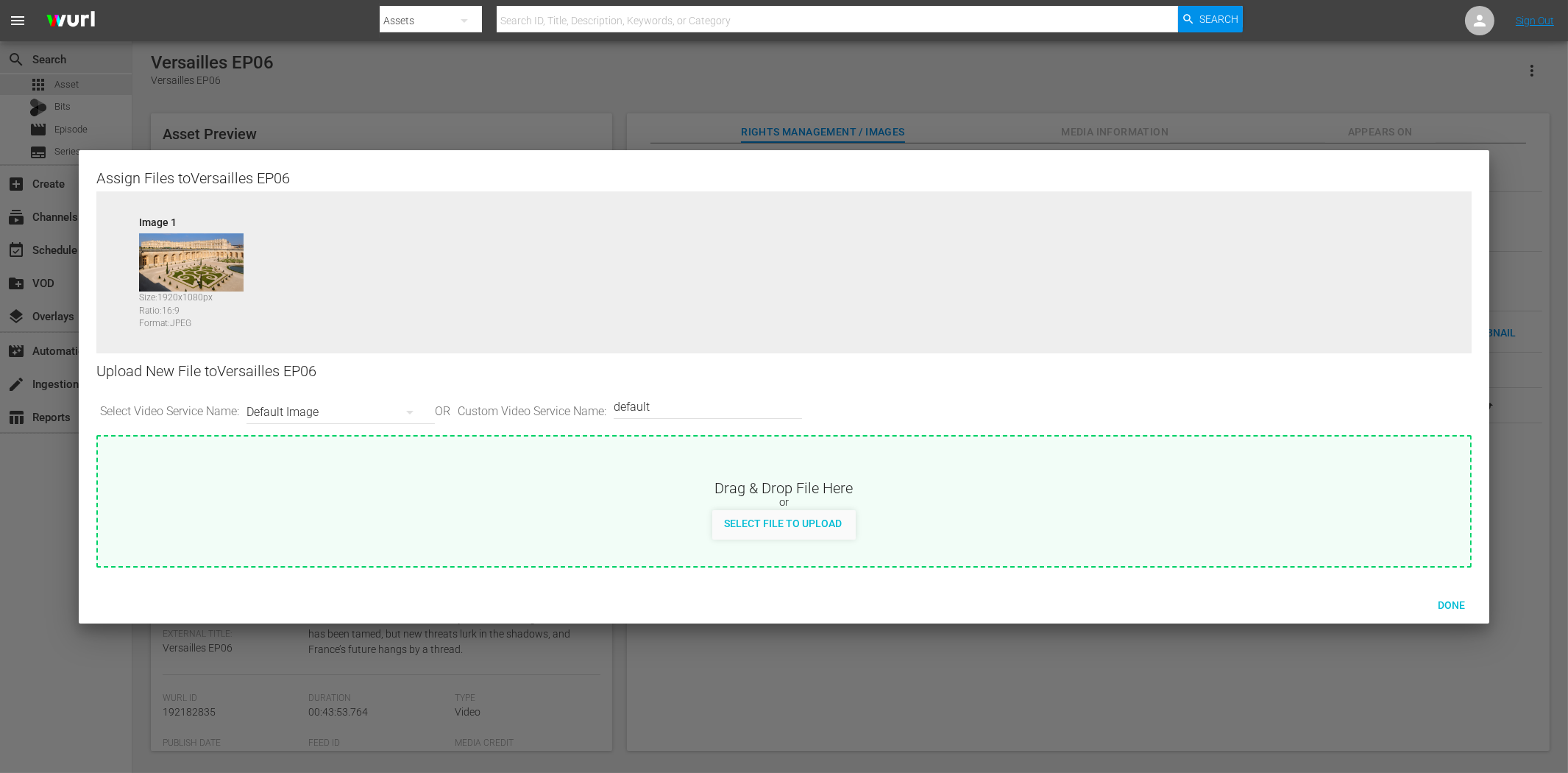
click at [262, 416] on div "Default Image" at bounding box center [337, 411] width 181 height 41
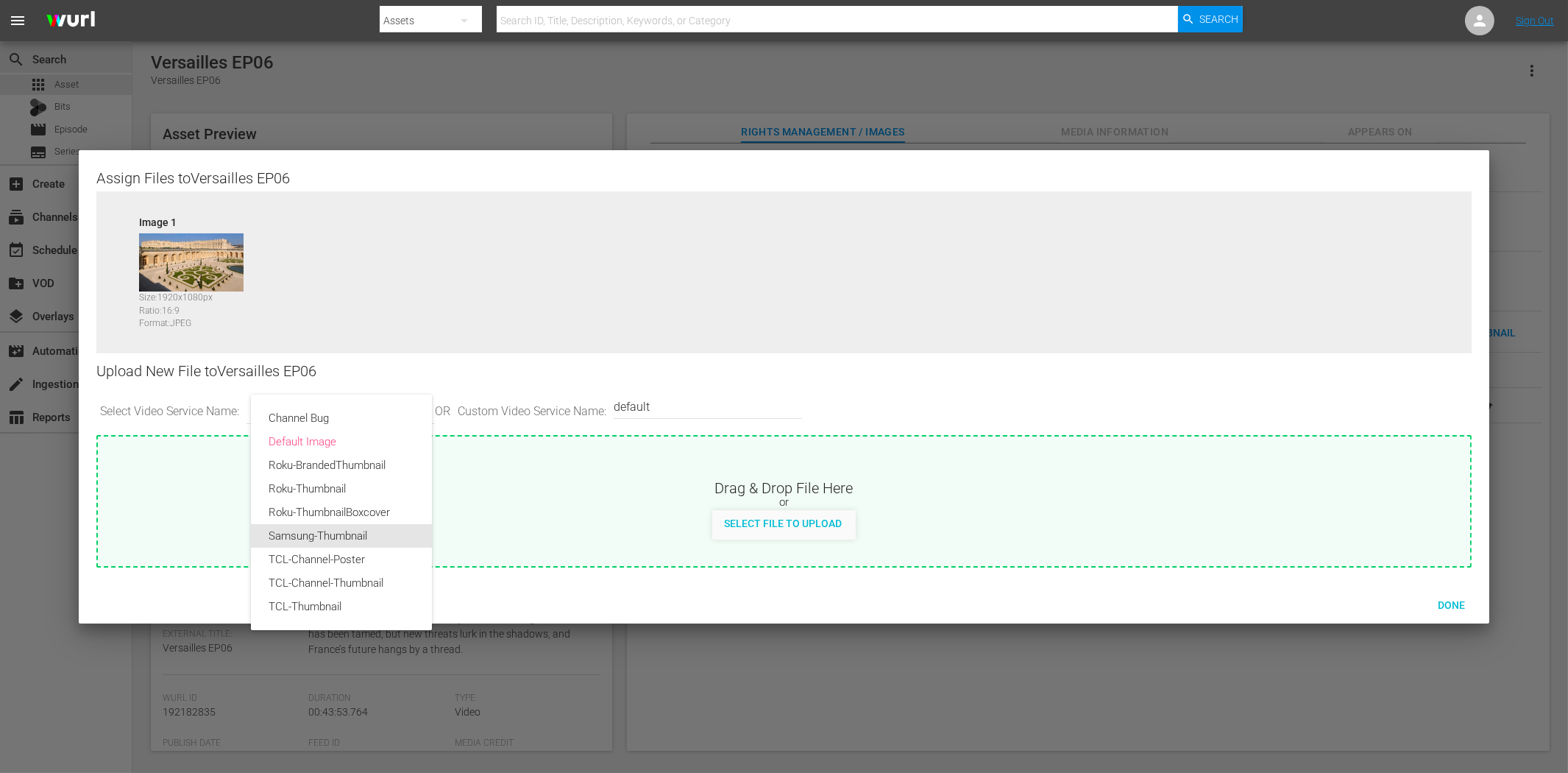
click at [314, 535] on div "Samsung-Thumbnail" at bounding box center [342, 535] width 146 height 23
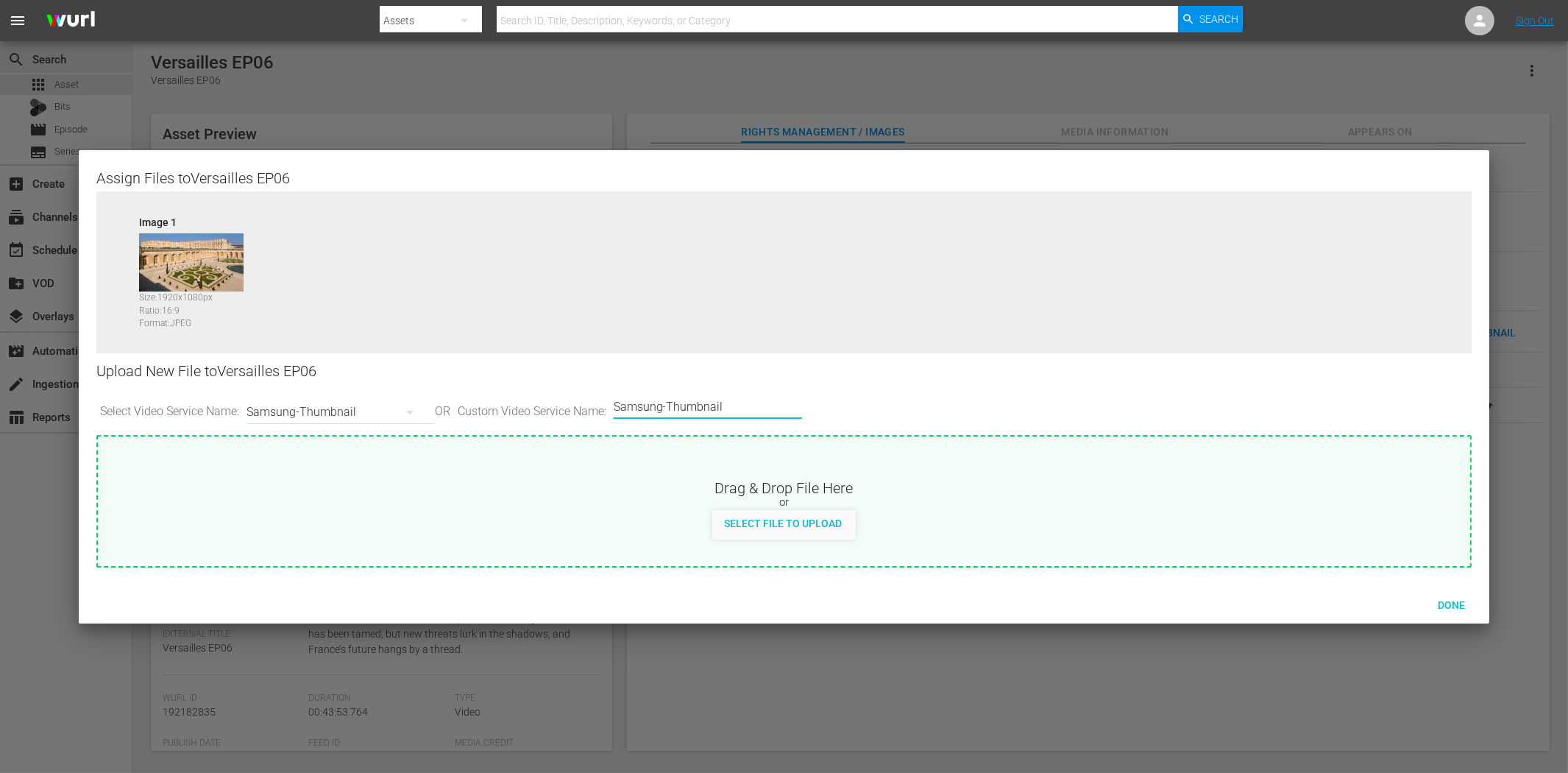
drag, startPoint x: 686, startPoint y: 406, endPoint x: 914, endPoint y: 415, distance: 228.2
click at [914, 415] on div "Select Video Service Name: Samsung-Thumbnail OR Custom Video Service Name: Cust…" at bounding box center [784, 412] width 1376 height 46
type input "Samsung-VOD"
click at [1411, 604] on span "Done" at bounding box center [1452, 605] width 51 height 12
